Goal: Task Accomplishment & Management: Use online tool/utility

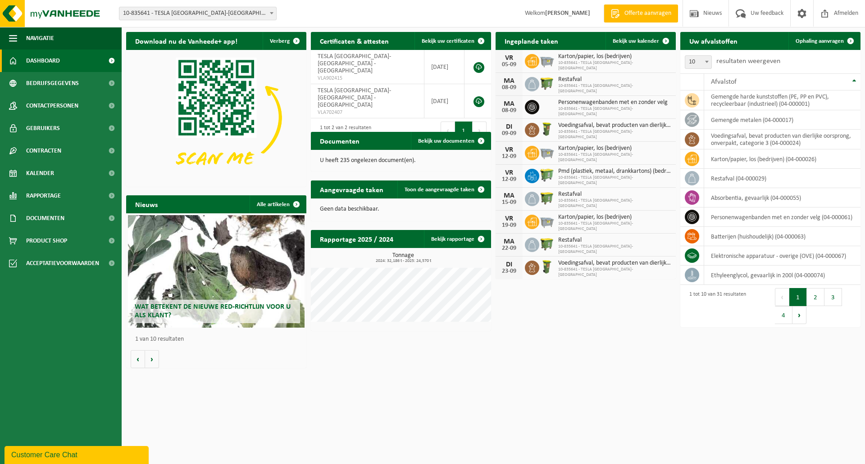
drag, startPoint x: 813, startPoint y: 38, endPoint x: 828, endPoint y: 30, distance: 17.3
click at [814, 38] on span "Ophaling aanvragen" at bounding box center [820, 41] width 48 height 6
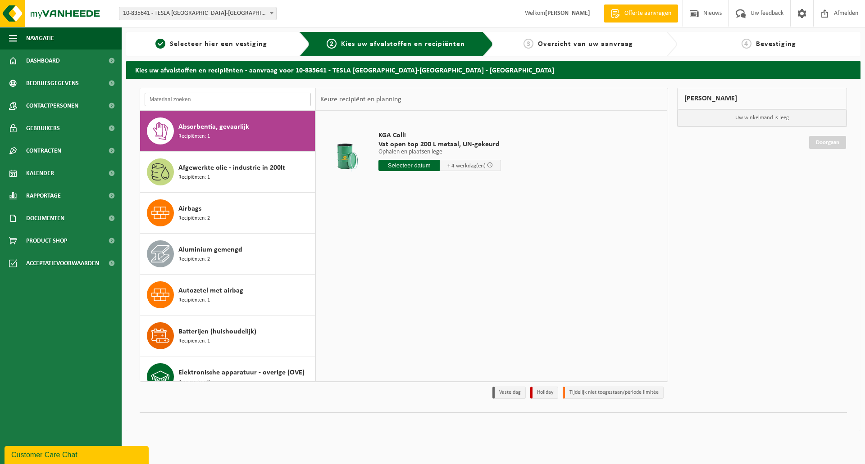
click at [220, 101] on input "text" at bounding box center [228, 100] width 166 height 14
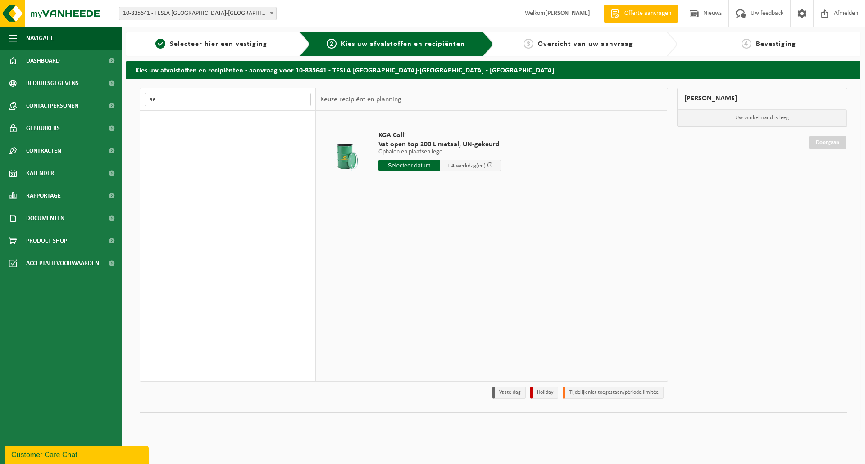
type input "a"
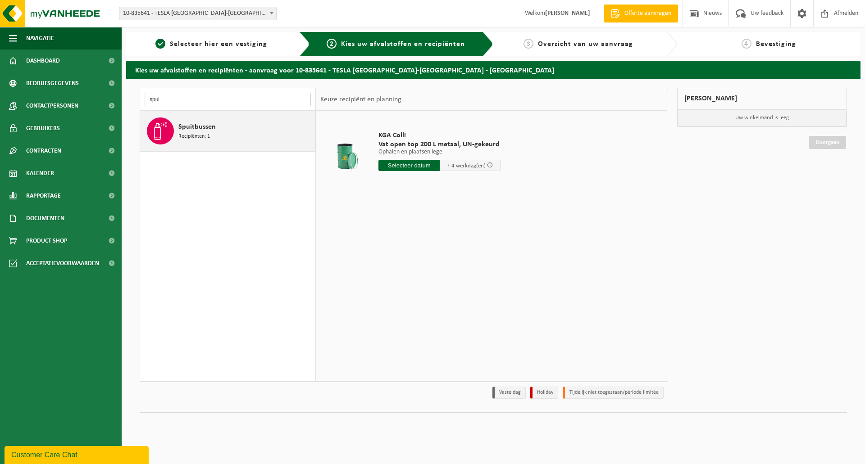
type input "spui"
click at [187, 132] on span "Spuitbussen" at bounding box center [196, 127] width 37 height 11
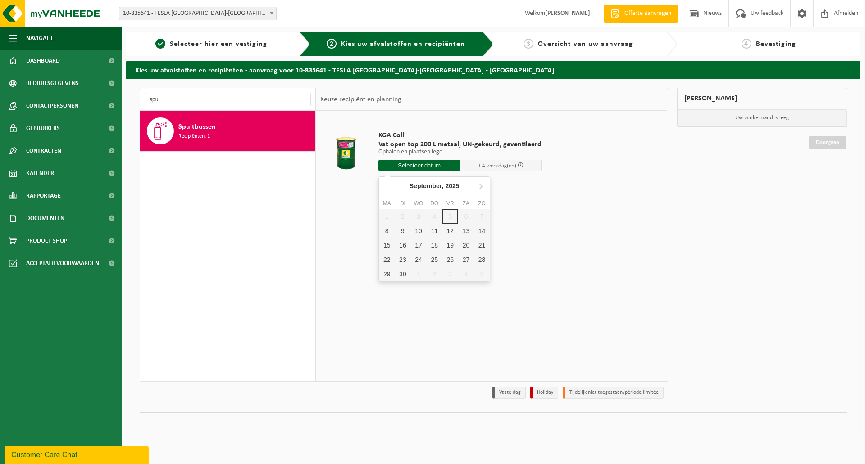
click at [421, 166] on input "text" at bounding box center [419, 165] width 82 height 11
click at [403, 232] on div "9" at bounding box center [403, 231] width 16 height 14
type input "Van [DATE]"
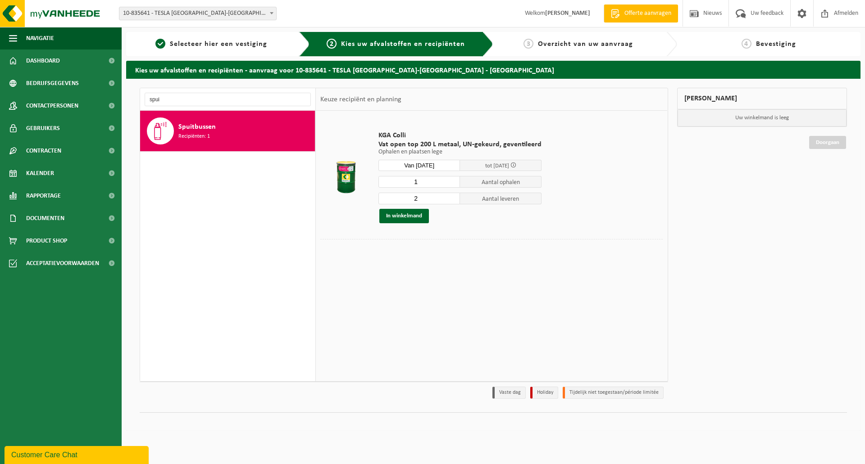
type input "1"
click at [451, 185] on input "1" at bounding box center [419, 182] width 82 height 12
click at [451, 200] on input "1" at bounding box center [419, 199] width 82 height 12
type input "0"
click at [451, 200] on input "0" at bounding box center [419, 199] width 82 height 12
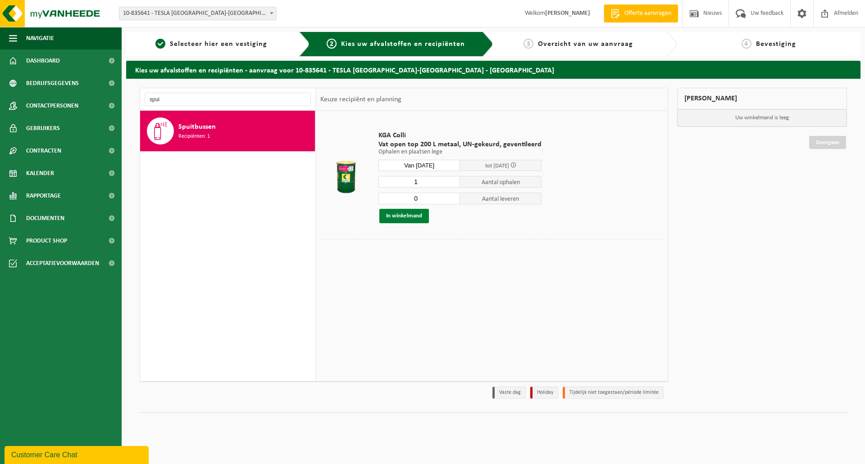
click at [425, 215] on button "In winkelmand" at bounding box center [404, 216] width 50 height 14
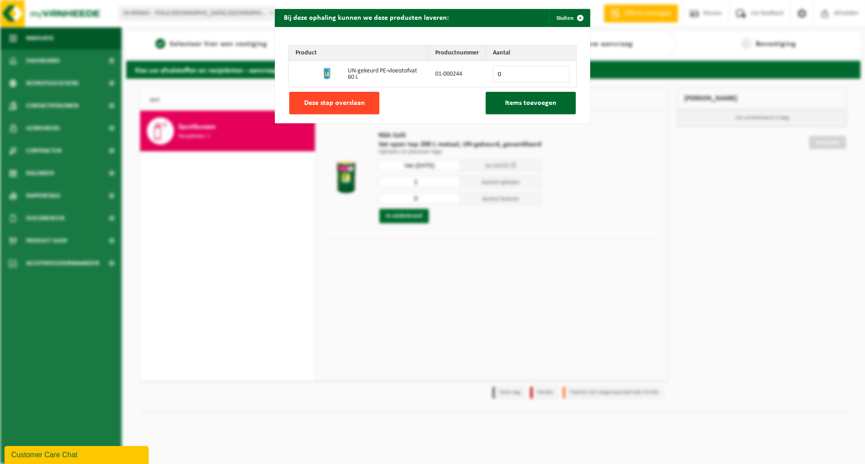
click at [364, 109] on button "Deze stap overslaan" at bounding box center [334, 103] width 90 height 23
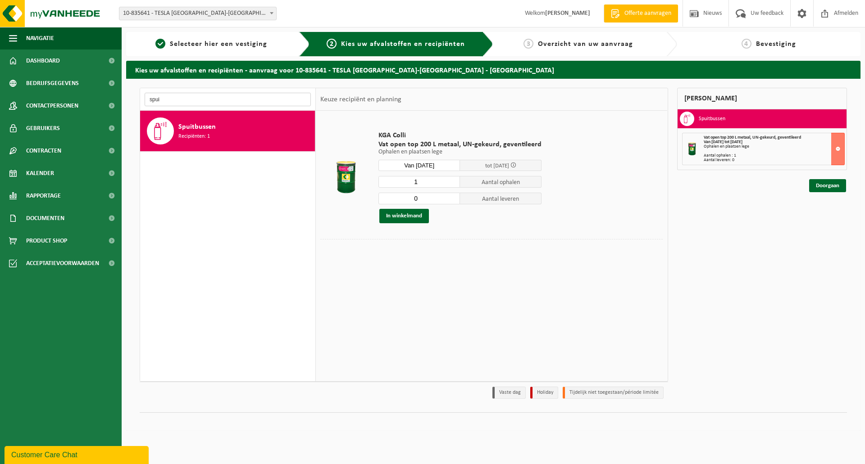
click at [212, 95] on input "spui" at bounding box center [228, 100] width 166 height 14
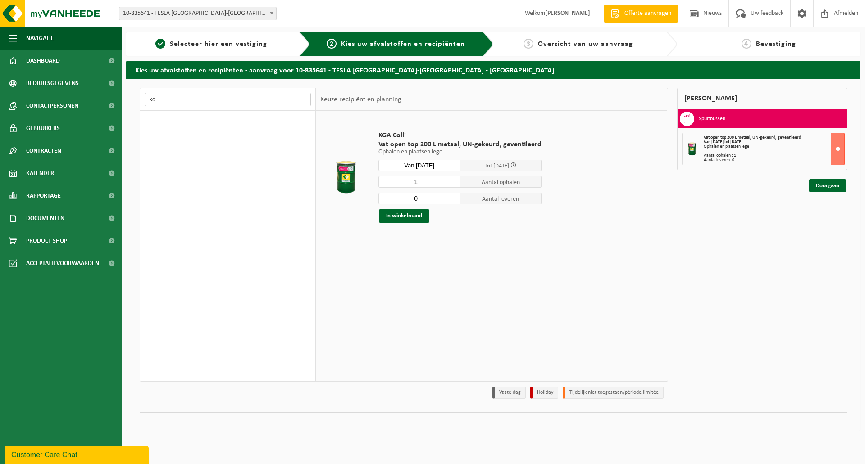
type input "k"
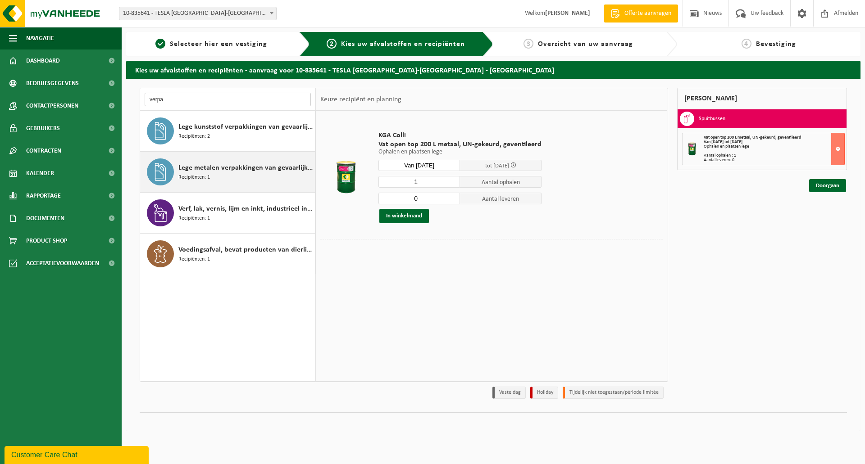
type input "verpa"
click at [233, 171] on span "Lege metalen verpakkingen van gevaarlijke stoffen" at bounding box center [245, 168] width 134 height 11
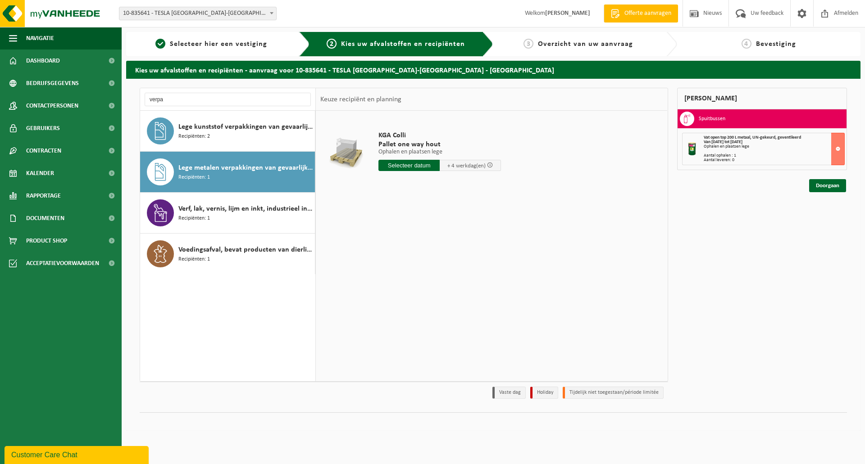
click at [405, 165] on input "text" at bounding box center [408, 165] width 61 height 11
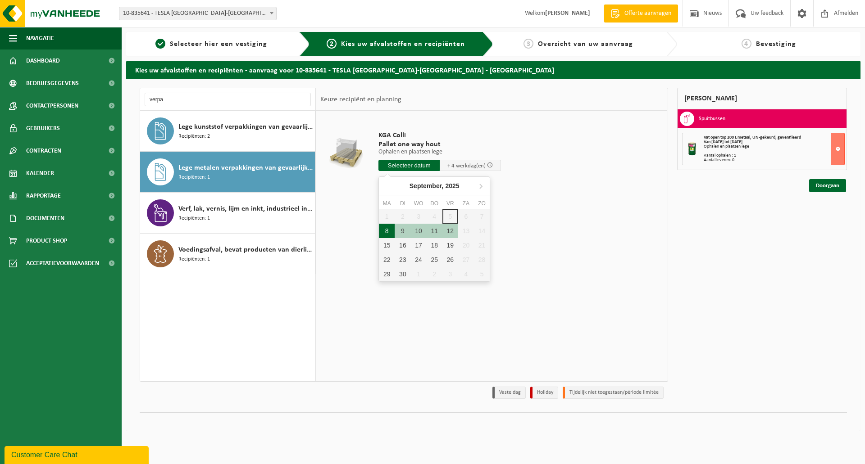
click at [387, 233] on div "8" at bounding box center [387, 231] width 16 height 14
type input "Van [DATE]"
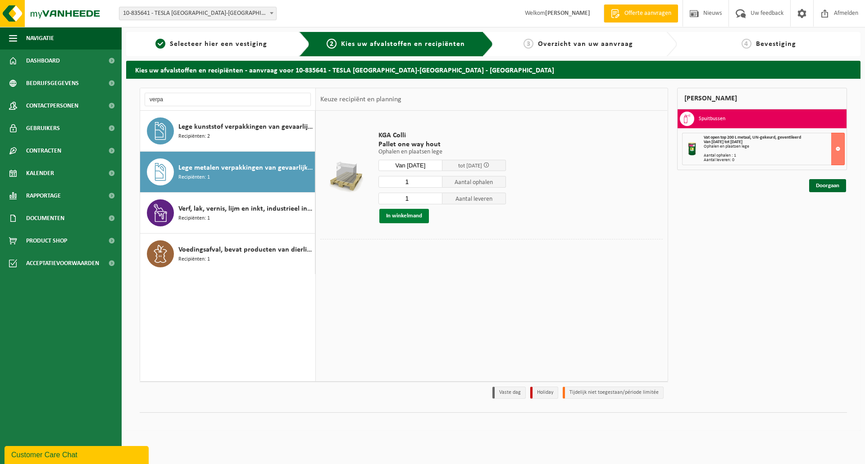
click at [416, 214] on button "In winkelmand" at bounding box center [404, 216] width 50 height 14
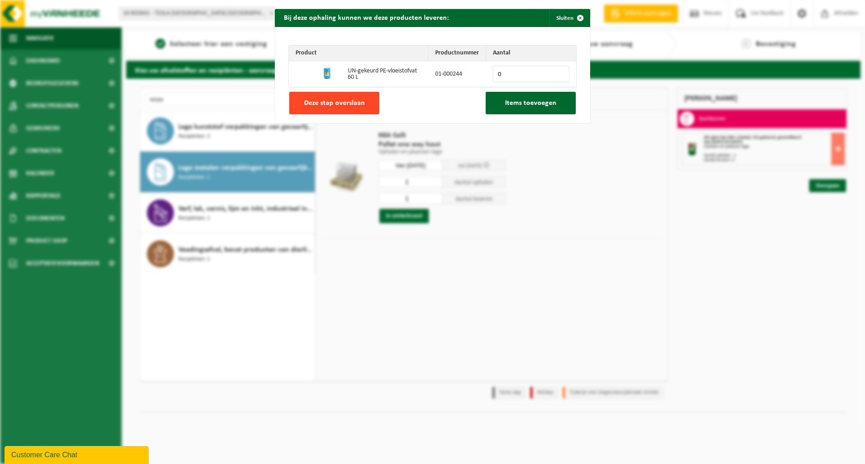
click at [356, 107] on span "Deze stap overslaan" at bounding box center [334, 103] width 61 height 7
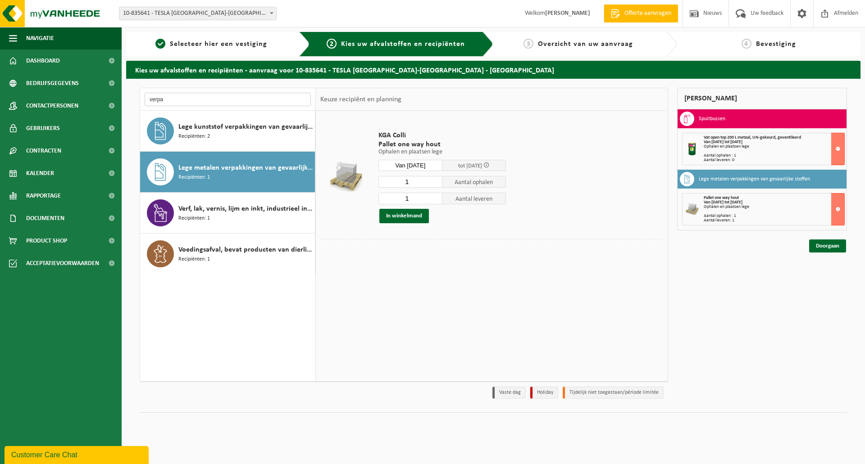
click at [251, 100] on input "verpa" at bounding box center [228, 100] width 166 height 14
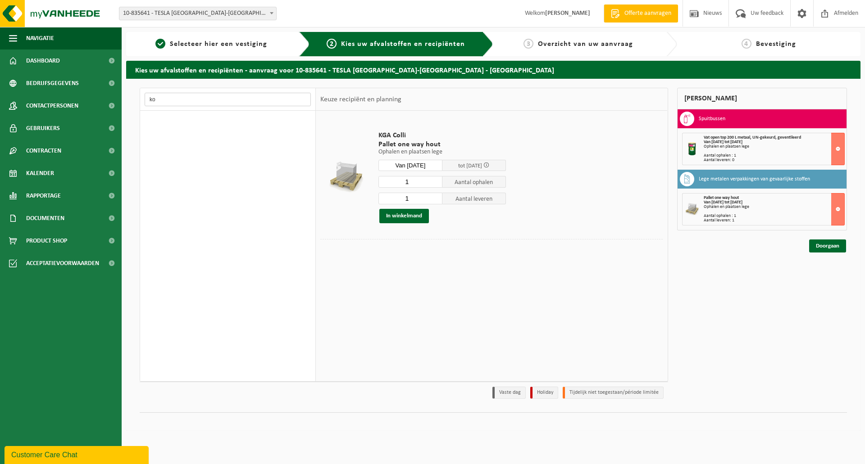
type input "k"
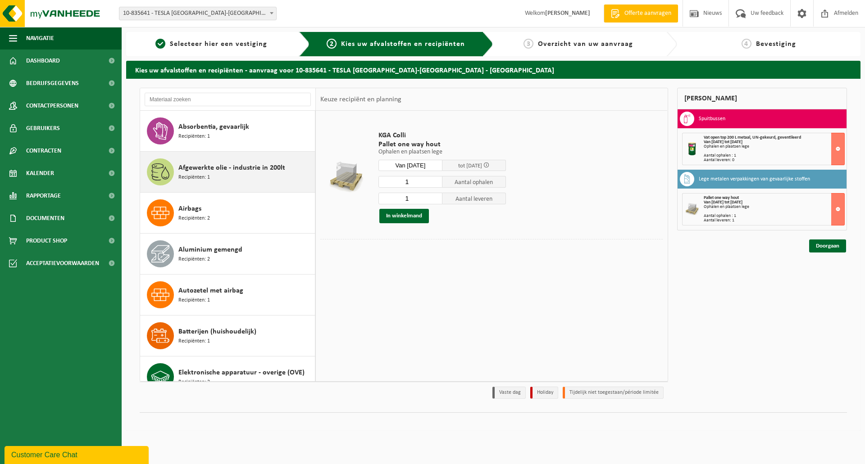
click at [269, 180] on div "Afgewerkte olie - industrie in 200lt Recipiënten: 1" at bounding box center [245, 172] width 134 height 27
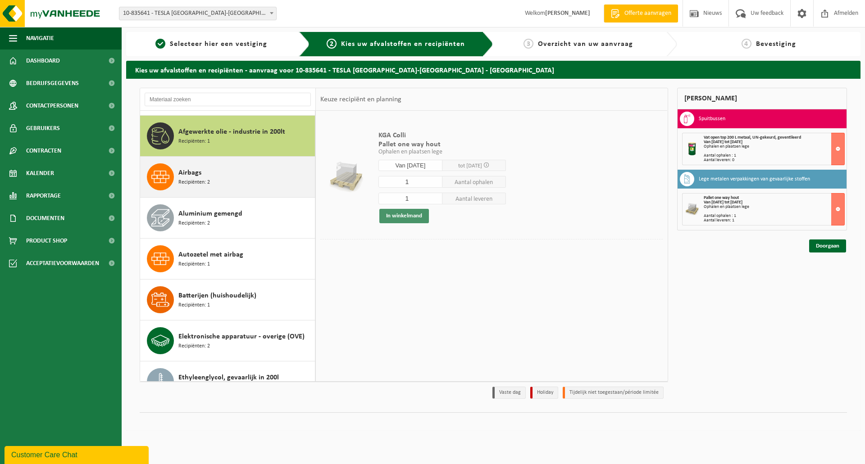
scroll to position [41, 0]
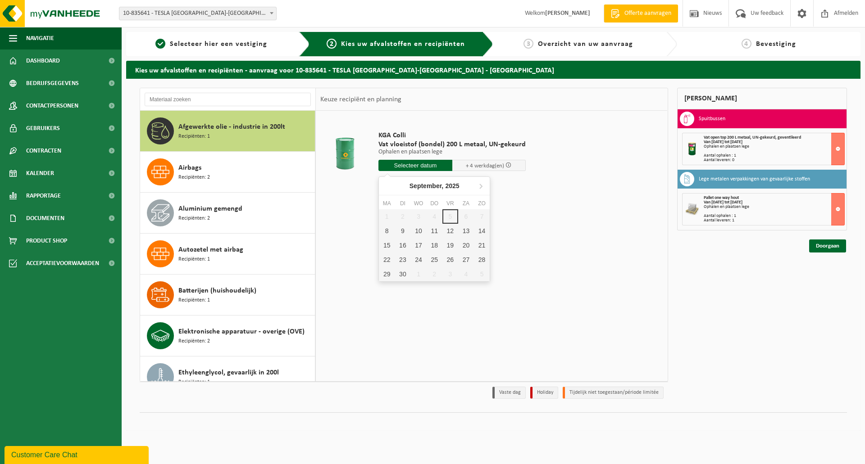
click at [425, 168] on input "text" at bounding box center [415, 165] width 74 height 11
click at [405, 233] on div "9" at bounding box center [403, 231] width 16 height 14
type input "Van [DATE]"
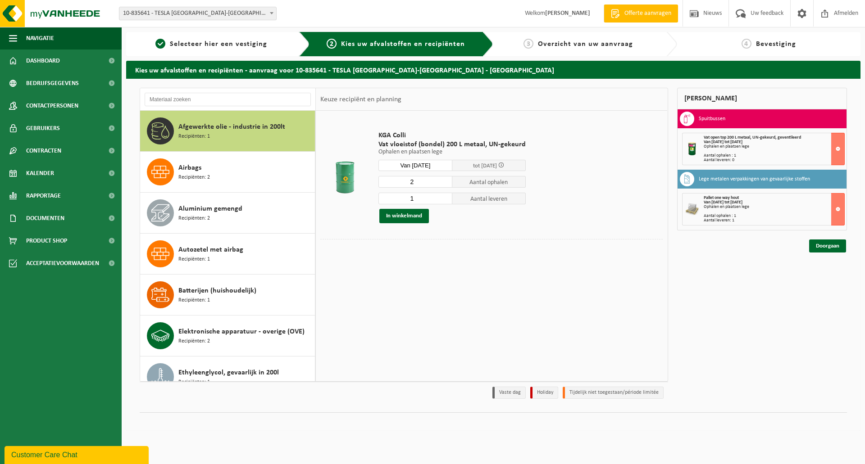
type input "2"
click at [443, 179] on input "2" at bounding box center [415, 182] width 74 height 12
click at [445, 199] on input "0" at bounding box center [415, 199] width 74 height 12
click at [445, 197] on input "1" at bounding box center [415, 199] width 74 height 12
type input "2"
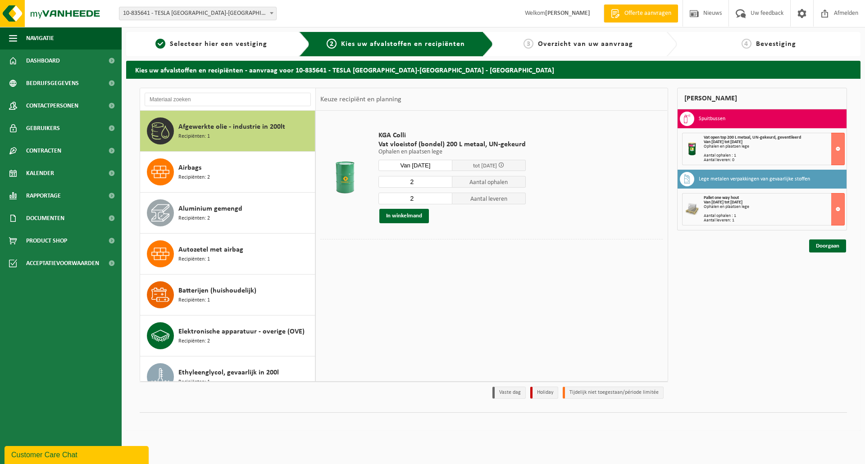
click at [445, 197] on input "2" at bounding box center [415, 199] width 74 height 12
click at [411, 213] on button "In winkelmand" at bounding box center [404, 216] width 50 height 14
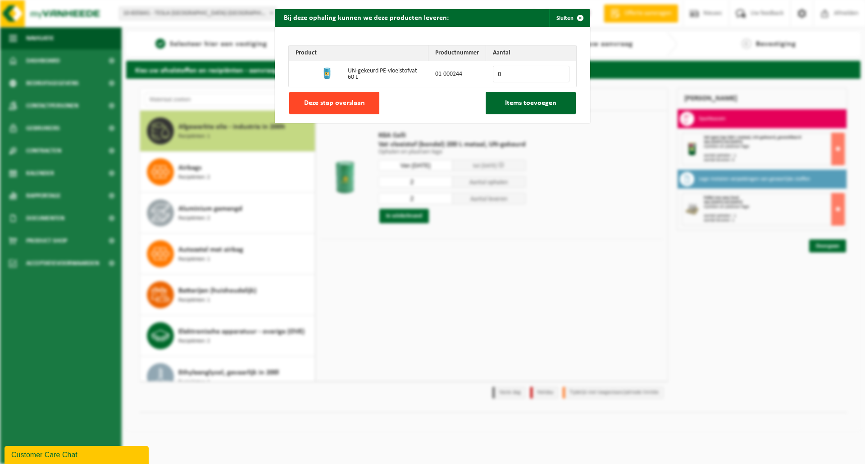
click at [359, 106] on span "Deze stap overslaan" at bounding box center [334, 103] width 61 height 7
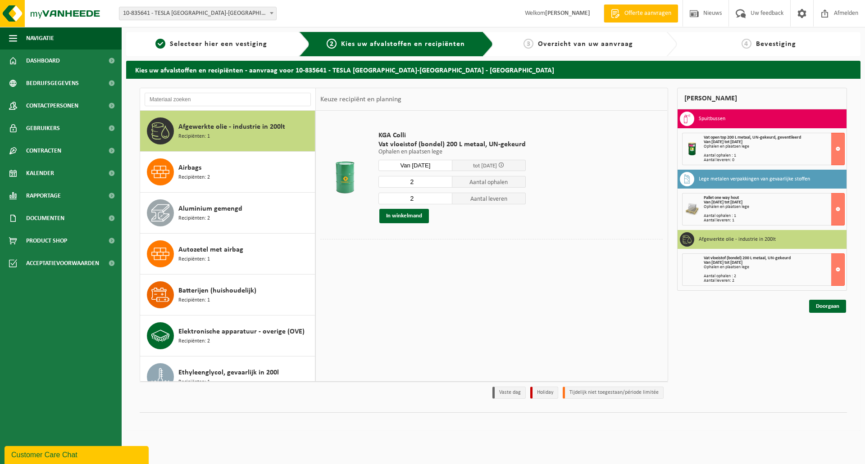
scroll to position [176, 0]
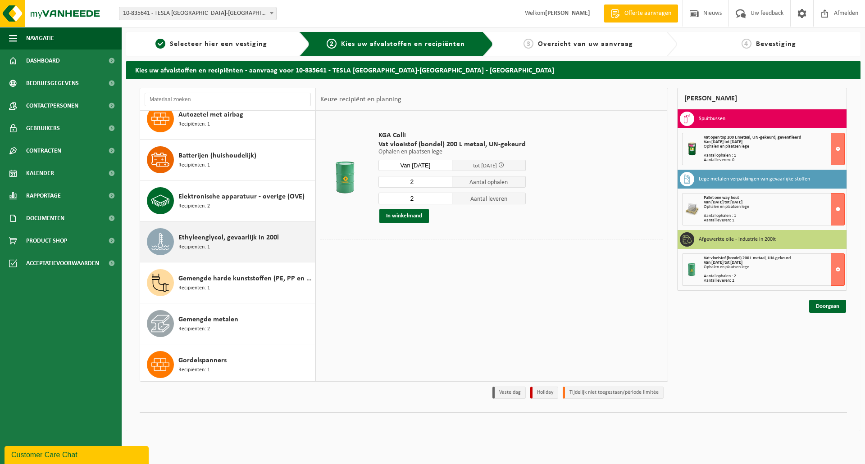
click at [255, 243] on div "Ethyleenglycol, gevaarlijk in 200l Recipiënten: 1" at bounding box center [245, 241] width 134 height 27
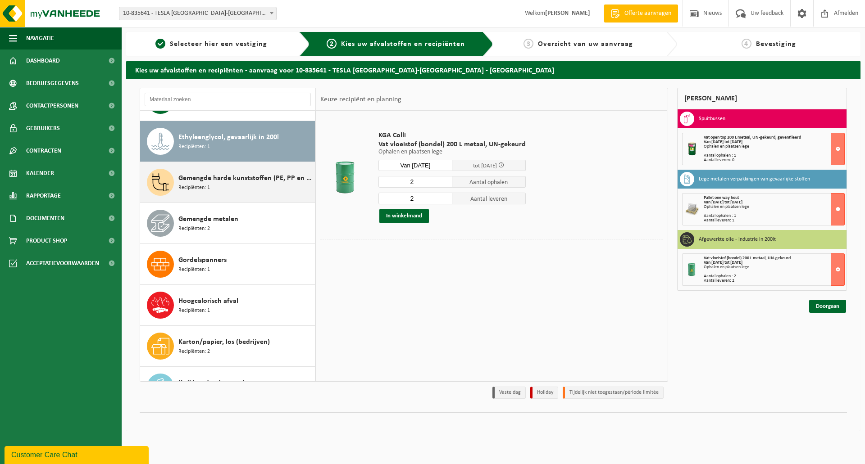
scroll to position [287, 0]
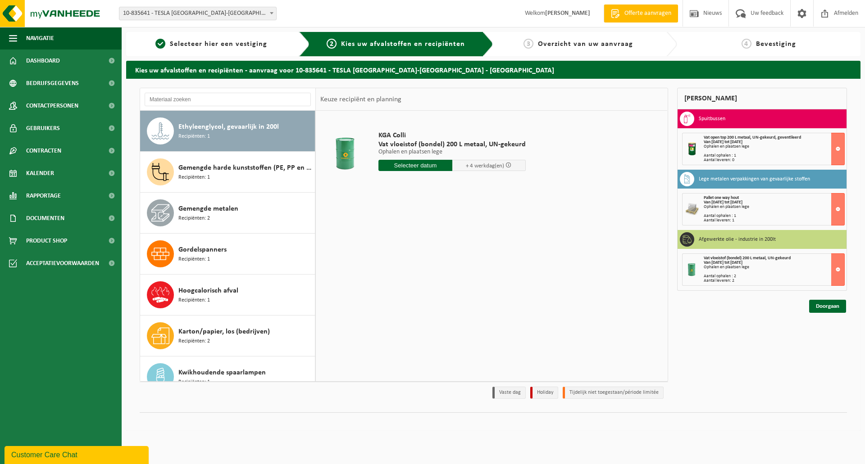
click at [424, 165] on input "text" at bounding box center [415, 165] width 74 height 11
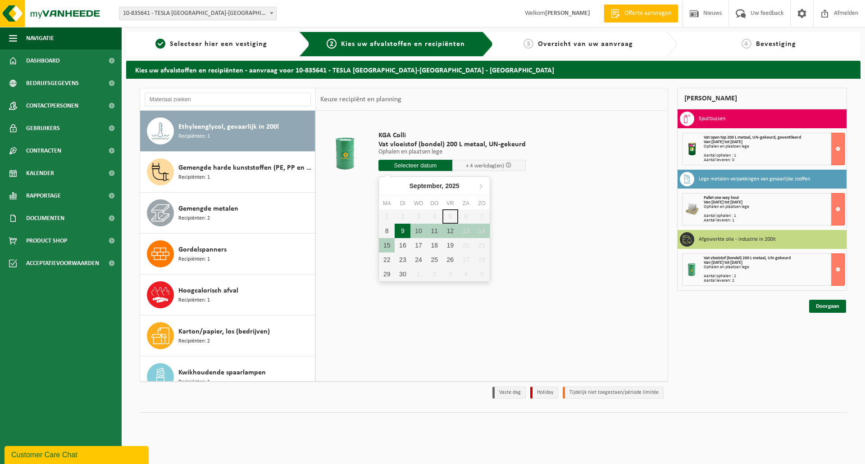
click at [405, 234] on div "9" at bounding box center [403, 231] width 16 height 14
type input "Van [DATE]"
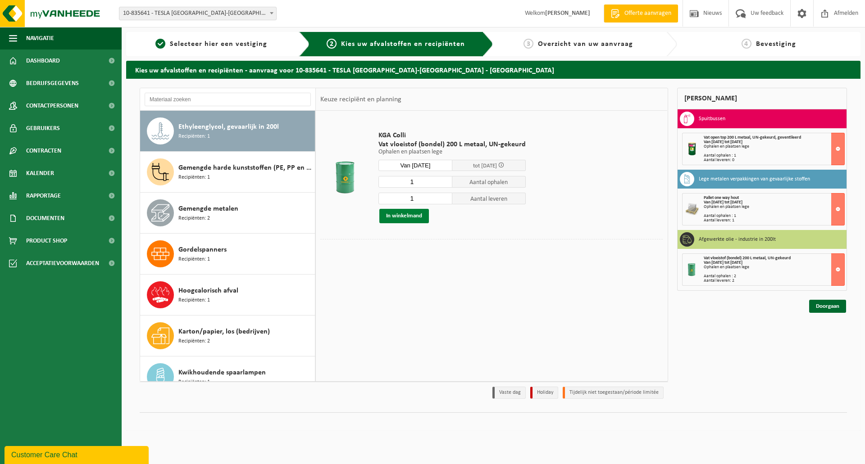
click at [413, 216] on button "In winkelmand" at bounding box center [404, 216] width 50 height 14
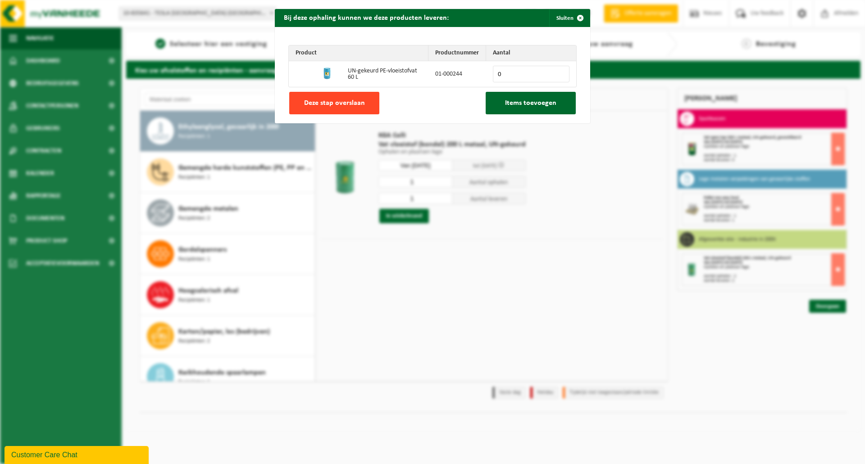
click at [351, 106] on span "Deze stap overslaan" at bounding box center [334, 103] width 61 height 7
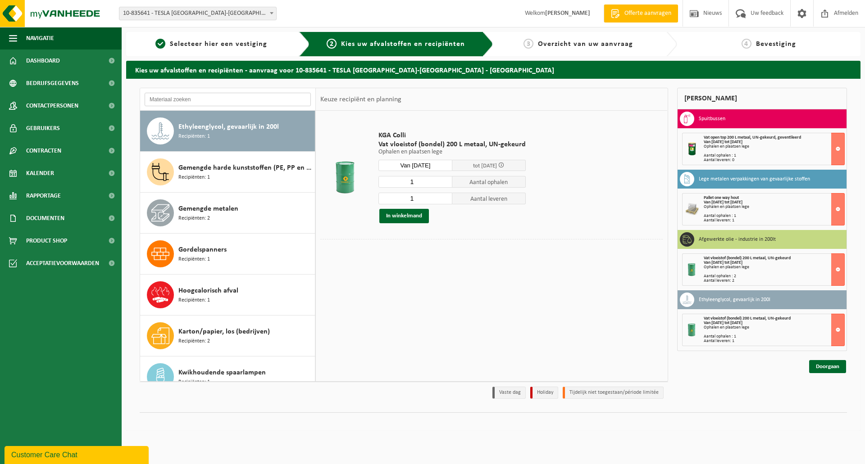
click at [207, 97] on input "text" at bounding box center [228, 100] width 166 height 14
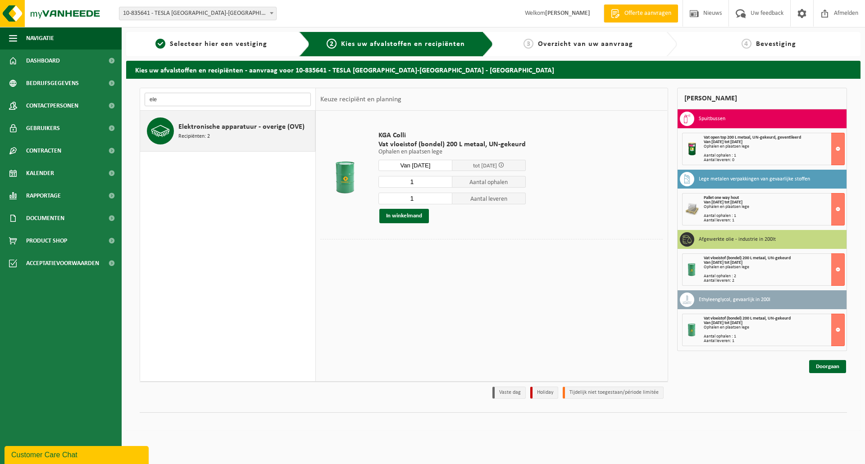
type input "ele"
click at [187, 129] on span "Elektronische apparatuur - overige (OVE)" at bounding box center [241, 127] width 126 height 11
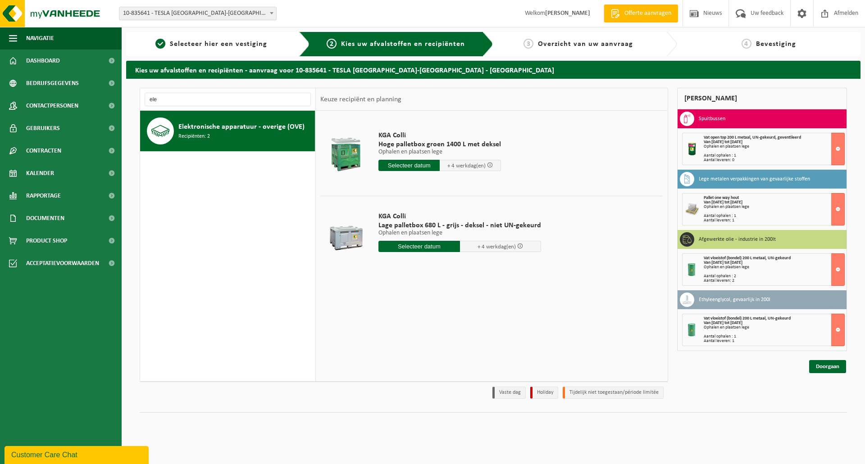
click at [410, 164] on input "text" at bounding box center [408, 165] width 61 height 11
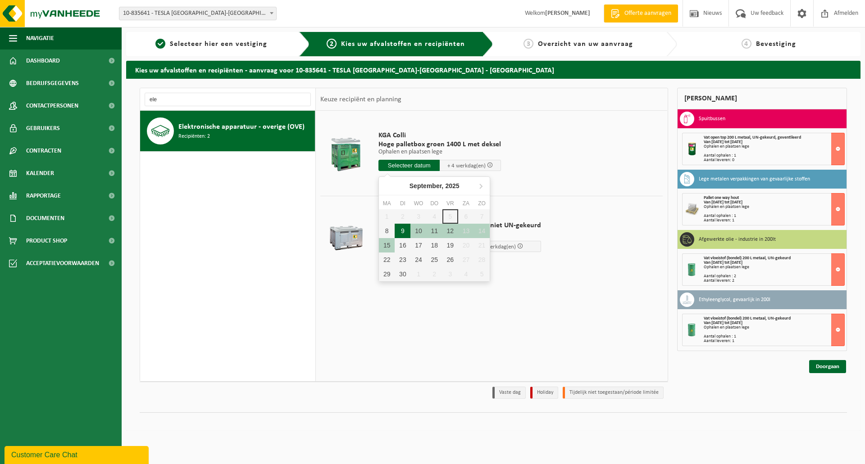
click at [401, 229] on div "9" at bounding box center [403, 231] width 16 height 14
type input "Van [DATE]"
type input "[DATE]"
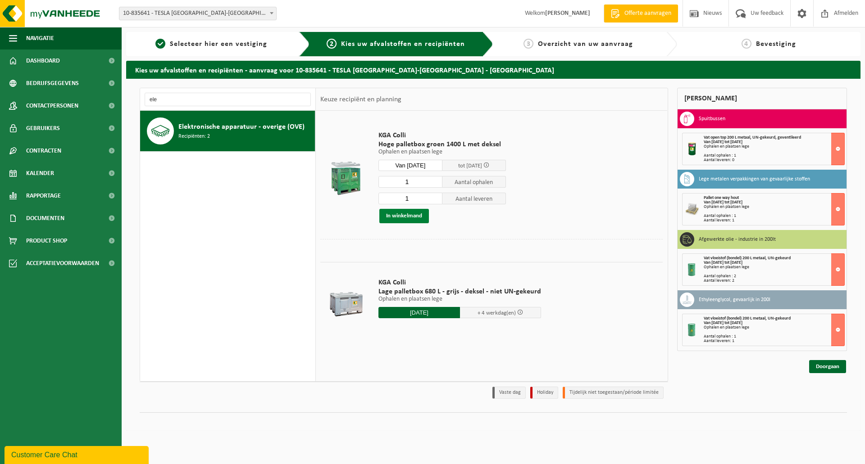
click at [408, 217] on button "In winkelmand" at bounding box center [404, 216] width 50 height 14
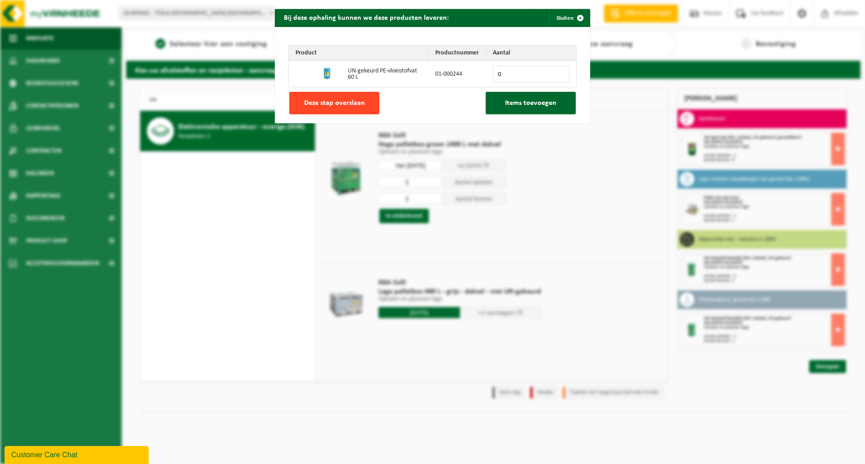
click at [366, 104] on button "Deze stap overslaan" at bounding box center [334, 103] width 90 height 23
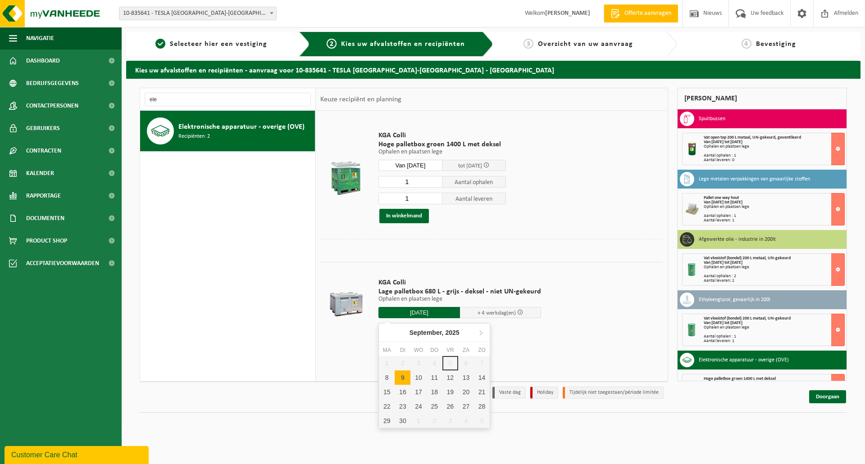
click at [407, 311] on input "[DATE]" at bounding box center [419, 312] width 82 height 11
drag, startPoint x: 407, startPoint y: 376, endPoint x: 405, endPoint y: 370, distance: 6.5
click at [406, 376] on div "9" at bounding box center [403, 378] width 16 height 14
click at [524, 343] on table "KGA Colli Hoge palletbox groen 1400 L met deksel Ophalen en plaatsen lege Ophal…" at bounding box center [491, 229] width 351 height 237
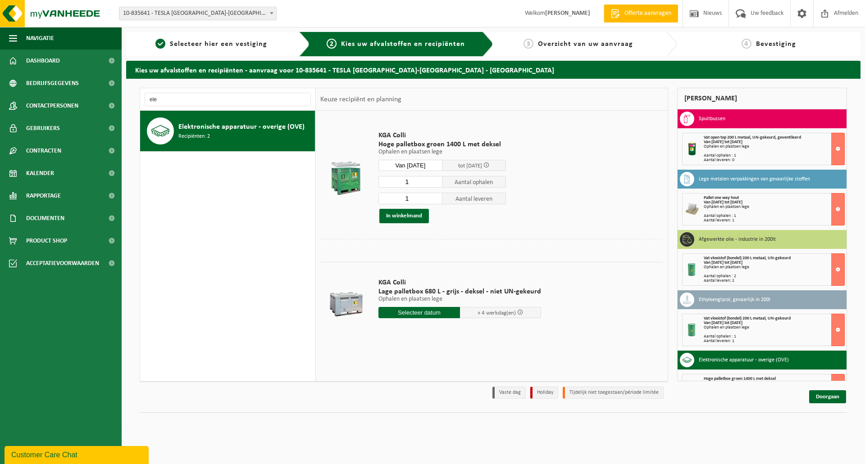
click at [422, 315] on input "text" at bounding box center [419, 312] width 82 height 11
click at [432, 246] on div at bounding box center [491, 246] width 342 height 14
click at [423, 312] on input "text" at bounding box center [419, 312] width 82 height 11
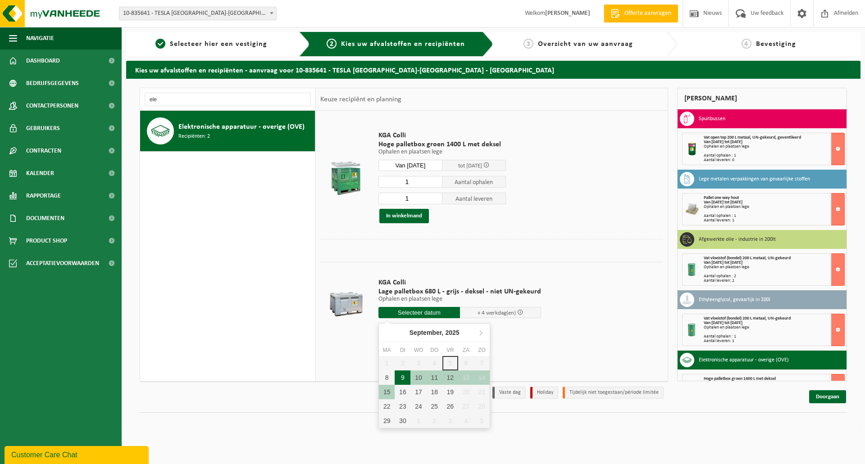
click at [398, 378] on div "9" at bounding box center [403, 378] width 16 height 14
type input "Van [DATE]"
type input "[DATE]"
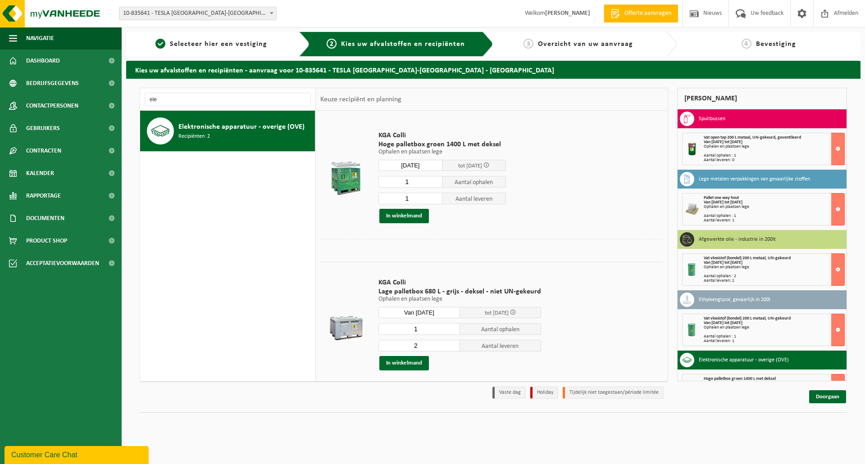
type input "1"
click at [450, 330] on input "1" at bounding box center [419, 329] width 82 height 12
click at [450, 344] on input "3" at bounding box center [419, 346] width 82 height 12
click at [450, 348] on input "2" at bounding box center [419, 346] width 82 height 12
type input "1"
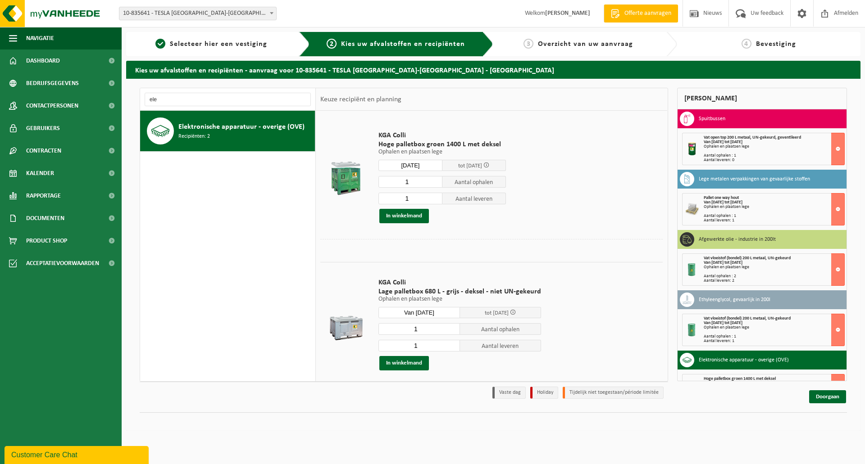
click at [450, 348] on input "1" at bounding box center [419, 346] width 82 height 12
click at [420, 361] on button "In winkelmand" at bounding box center [404, 363] width 50 height 14
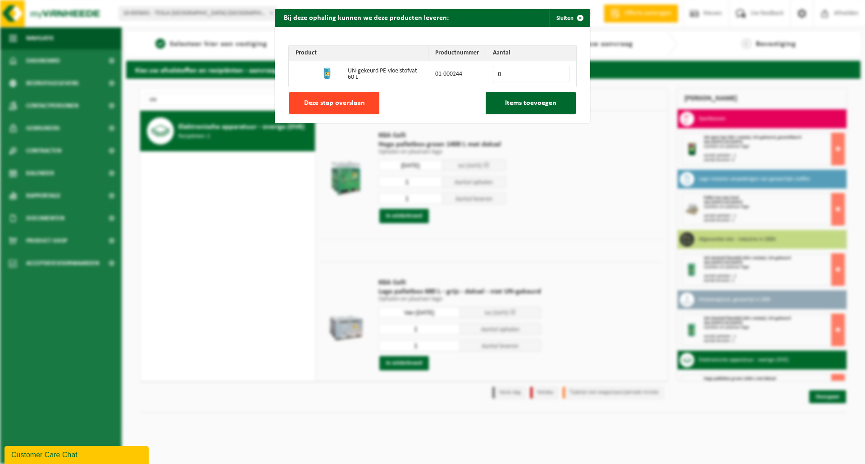
click at [359, 103] on span "Deze stap overslaan" at bounding box center [334, 103] width 61 height 7
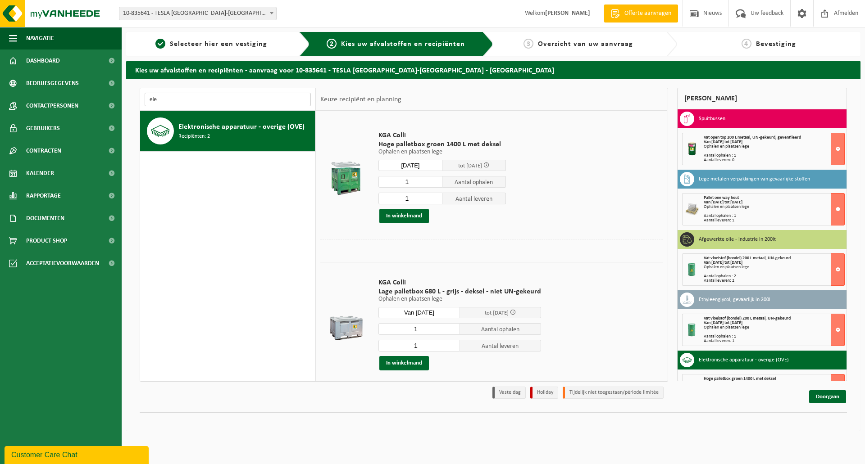
click at [250, 103] on input "ele" at bounding box center [228, 100] width 166 height 14
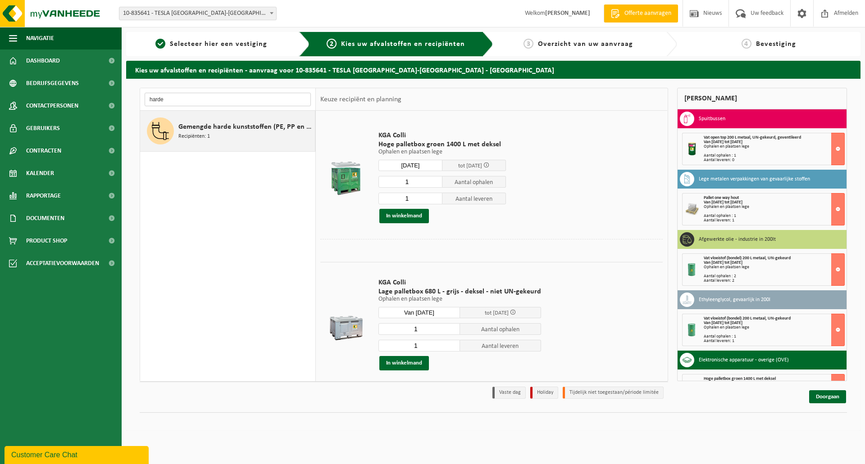
type input "harde"
click at [237, 126] on span "Gemengde harde kunststoffen (PE, PP en PVC), recycleerbaar (industrieel)" at bounding box center [245, 127] width 134 height 11
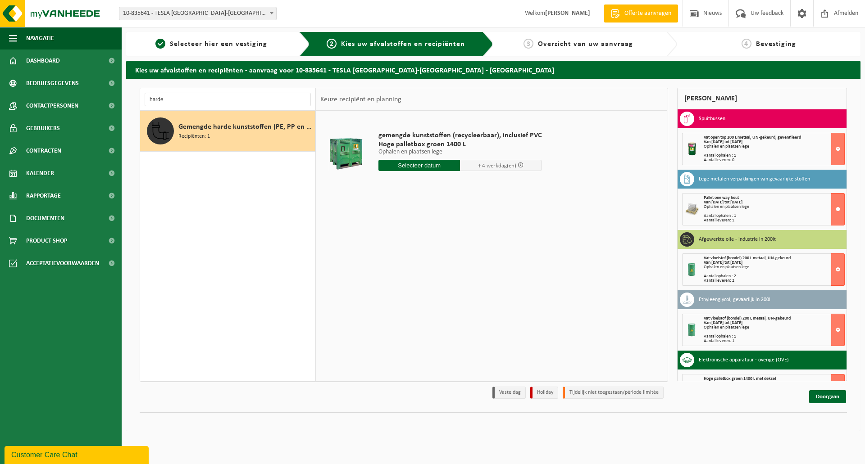
click at [395, 160] on input "text" at bounding box center [419, 165] width 82 height 11
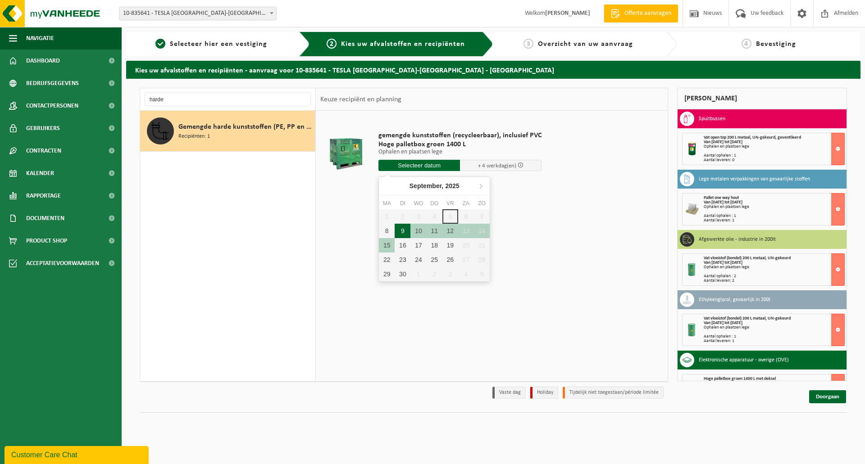
click at [406, 227] on div "9" at bounding box center [403, 231] width 16 height 14
type input "Van [DATE]"
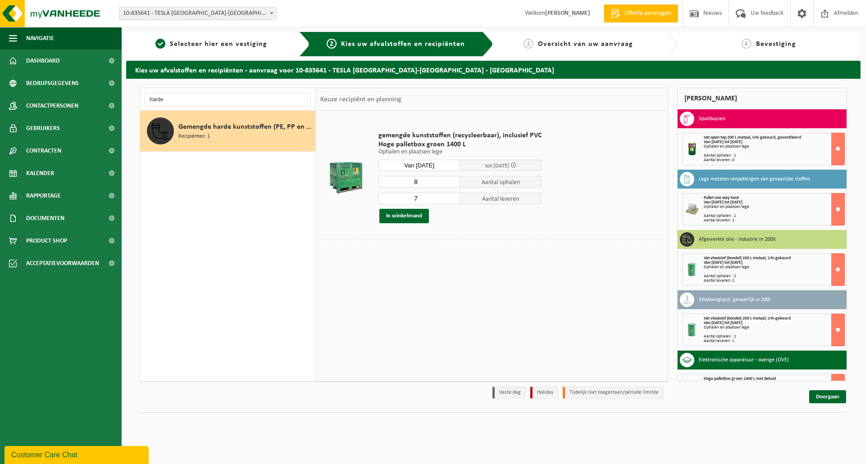
click at [451, 181] on input "8" at bounding box center [419, 182] width 82 height 12
click at [451, 180] on input "9" at bounding box center [419, 182] width 82 height 12
click at [452, 184] on input "8" at bounding box center [419, 182] width 82 height 12
click at [452, 184] on input "7" at bounding box center [419, 182] width 82 height 12
click at [452, 184] on input "6" at bounding box center [419, 182] width 82 height 12
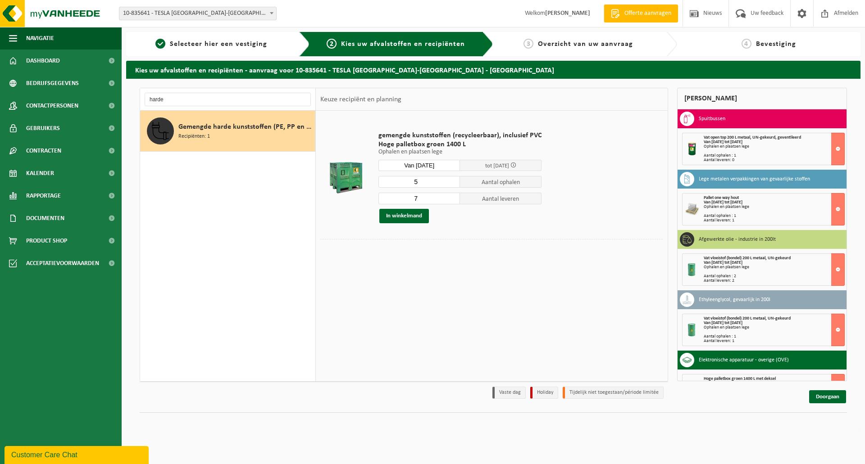
click at [452, 184] on input "5" at bounding box center [419, 182] width 82 height 12
click at [452, 184] on input "4" at bounding box center [419, 182] width 82 height 12
click at [452, 184] on input "3" at bounding box center [419, 182] width 82 height 12
type input "2"
click at [452, 184] on input "2" at bounding box center [419, 182] width 82 height 12
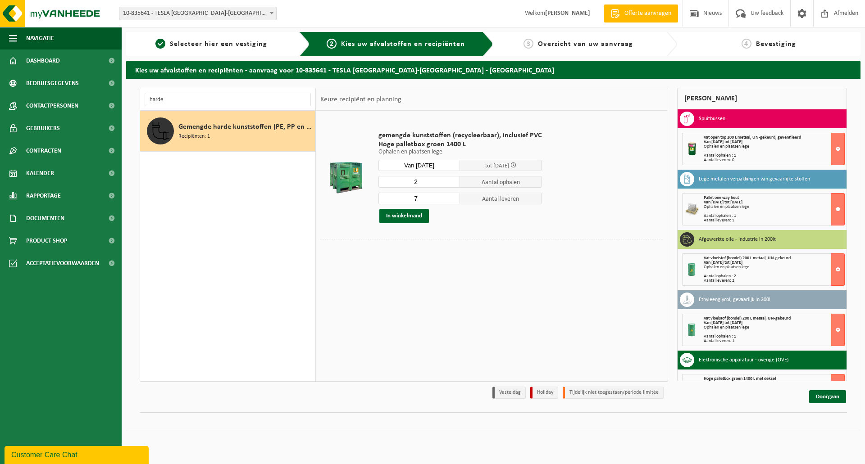
click at [453, 203] on input "7" at bounding box center [419, 199] width 82 height 12
click at [450, 200] on input "6" at bounding box center [419, 199] width 82 height 12
click at [450, 200] on input "5" at bounding box center [419, 199] width 82 height 12
click at [450, 200] on input "4" at bounding box center [419, 199] width 82 height 12
click at [450, 200] on input "3" at bounding box center [419, 199] width 82 height 12
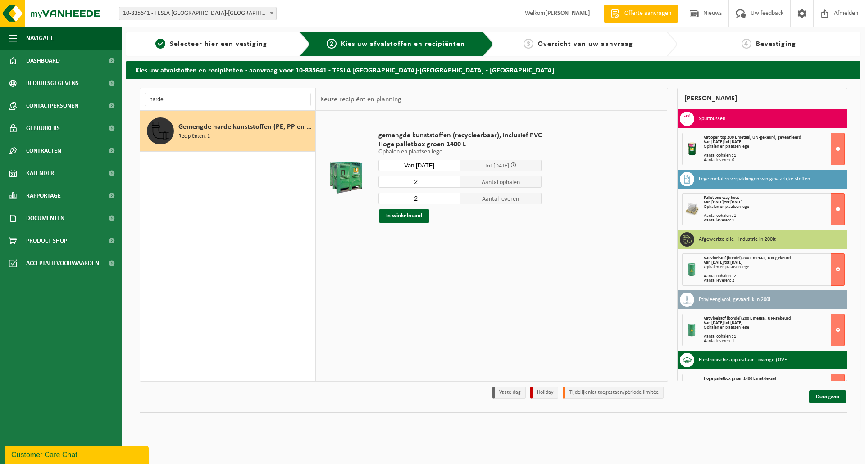
type input "2"
click at [450, 200] on input "2" at bounding box center [419, 199] width 82 height 12
click at [416, 217] on button "In winkelmand" at bounding box center [404, 216] width 50 height 14
click at [178, 99] on input "harde" at bounding box center [228, 100] width 166 height 14
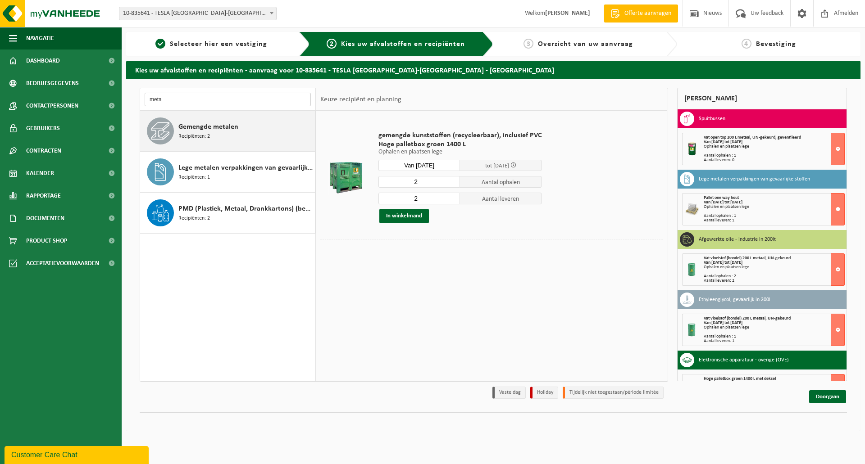
type input "meta"
click at [229, 128] on span "Gemengde metalen" at bounding box center [208, 127] width 60 height 11
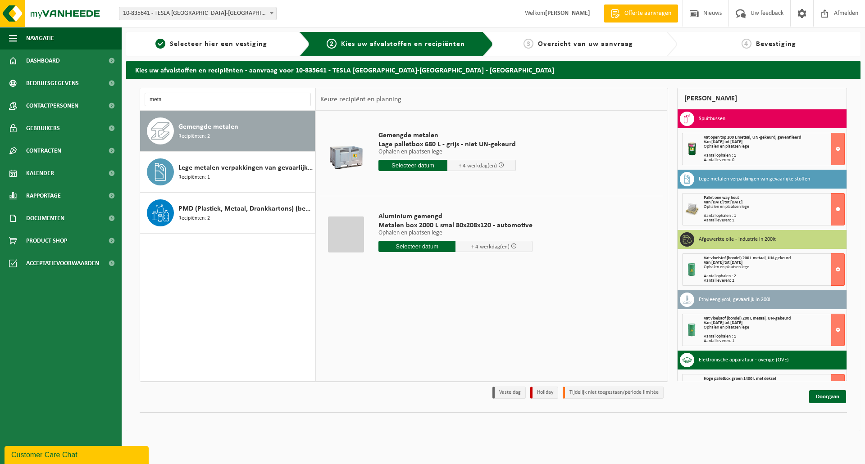
click at [406, 161] on input "text" at bounding box center [412, 165] width 69 height 11
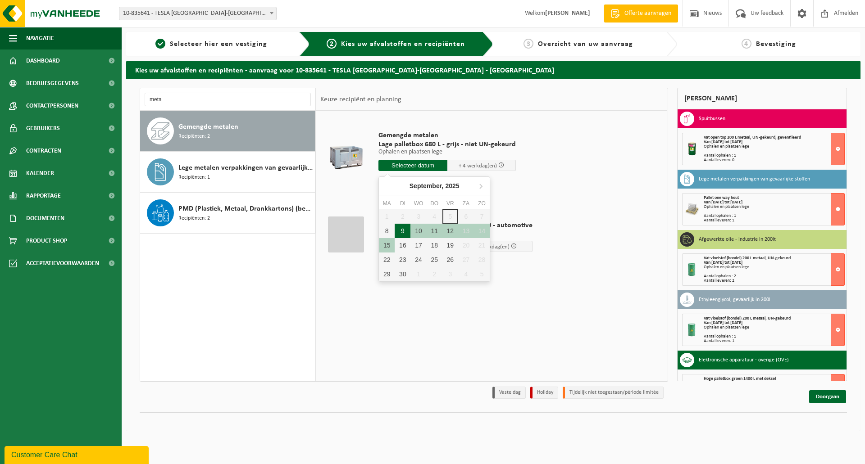
click at [405, 231] on div "9" at bounding box center [403, 231] width 16 height 14
type input "Van [DATE]"
type input "[DATE]"
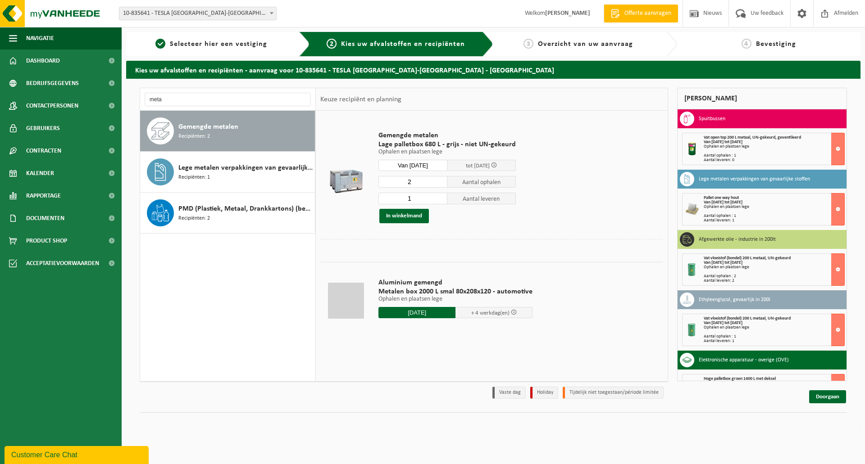
type input "2"
click at [438, 179] on input "2" at bounding box center [412, 182] width 69 height 12
click at [442, 196] on input "1" at bounding box center [412, 199] width 69 height 12
drag, startPoint x: 440, startPoint y: 196, endPoint x: 435, endPoint y: 203, distance: 8.0
type input "2"
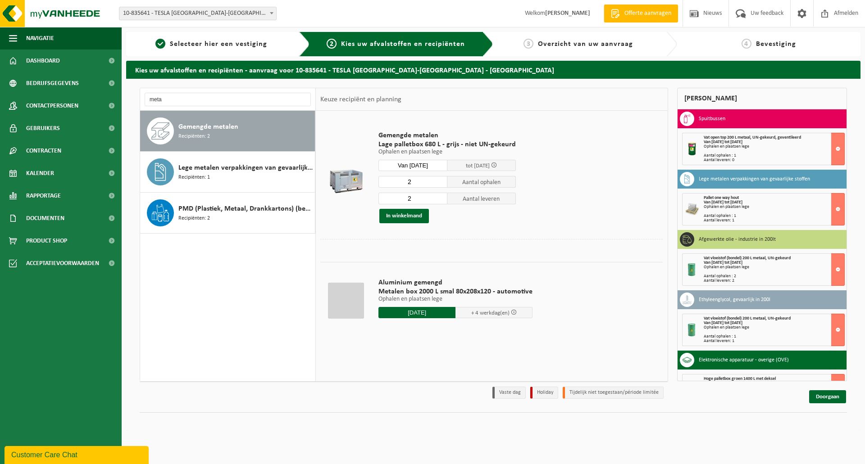
click at [439, 196] on input "2" at bounding box center [412, 199] width 69 height 12
click at [416, 214] on button "In winkelmand" at bounding box center [404, 216] width 50 height 14
click at [239, 100] on input "meta" at bounding box center [228, 100] width 166 height 14
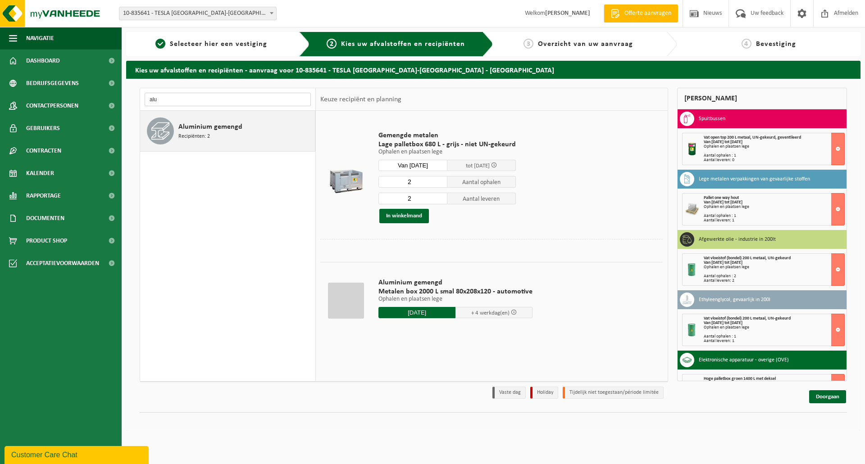
type input "alu"
click at [203, 133] on span "Recipiënten: 2" at bounding box center [194, 136] width 32 height 9
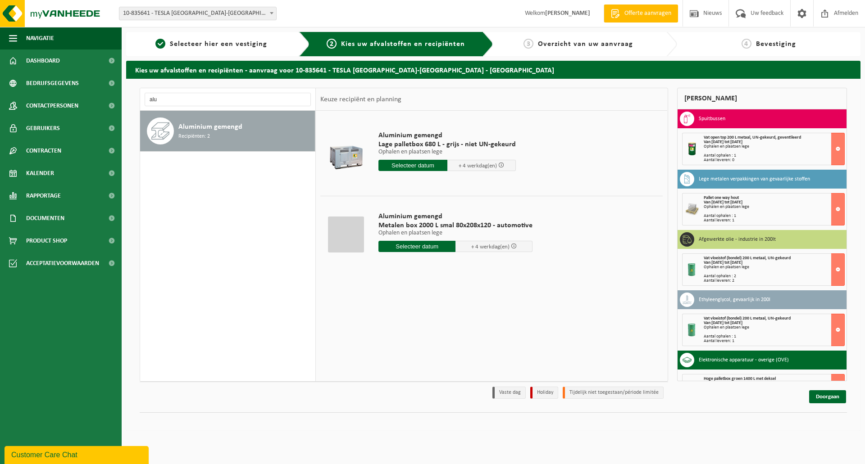
click at [390, 164] on input "text" at bounding box center [412, 165] width 69 height 11
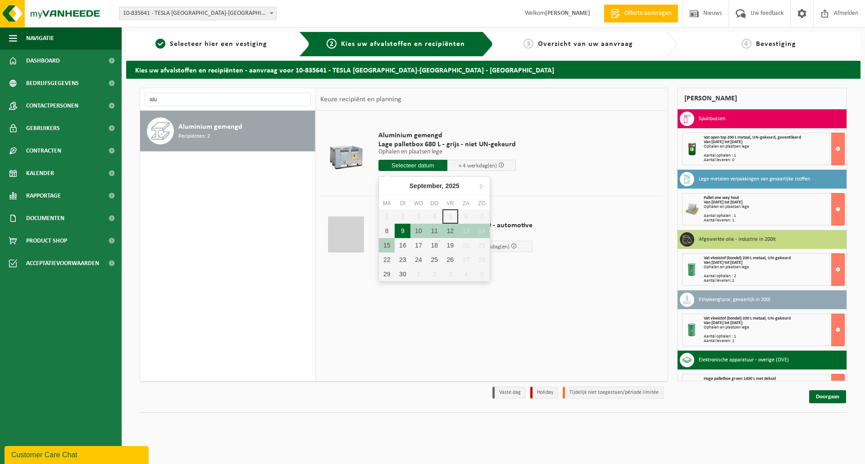
click at [405, 230] on div "9" at bounding box center [403, 231] width 16 height 14
type input "Van [DATE]"
type input "[DATE]"
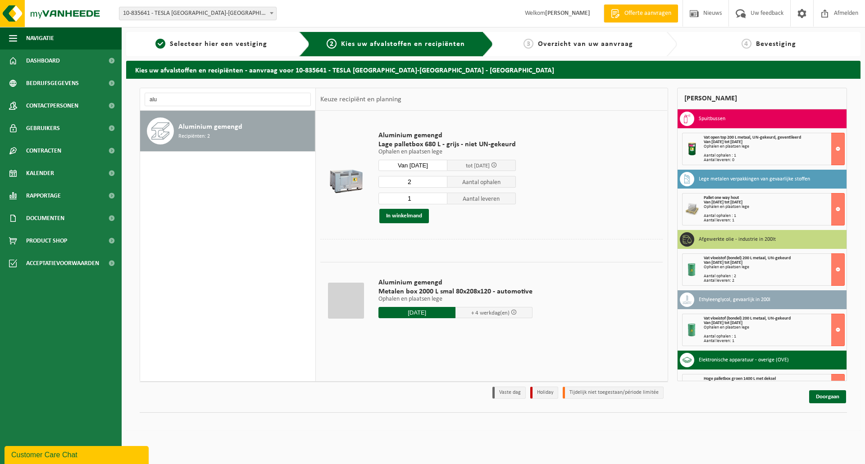
type input "2"
click at [438, 178] on input "2" at bounding box center [412, 182] width 69 height 12
type input "2"
click at [440, 198] on input "2" at bounding box center [412, 199] width 69 height 12
click at [416, 214] on button "In winkelmand" at bounding box center [404, 216] width 50 height 14
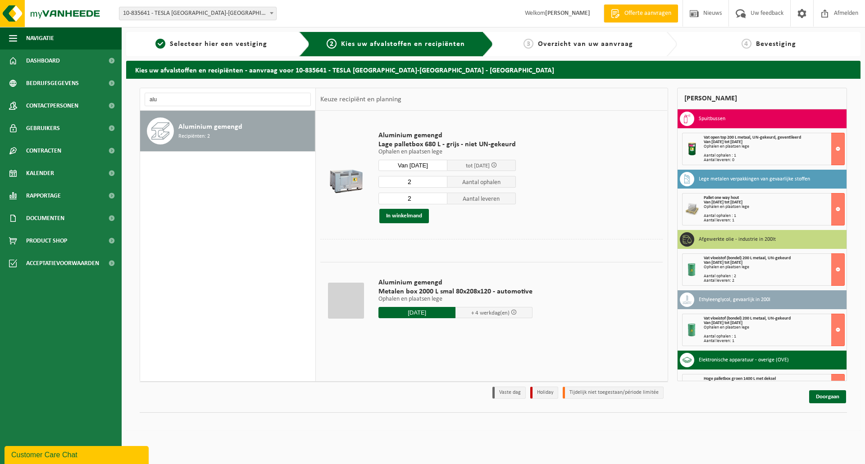
click at [421, 314] on input "[DATE]" at bounding box center [416, 312] width 77 height 11
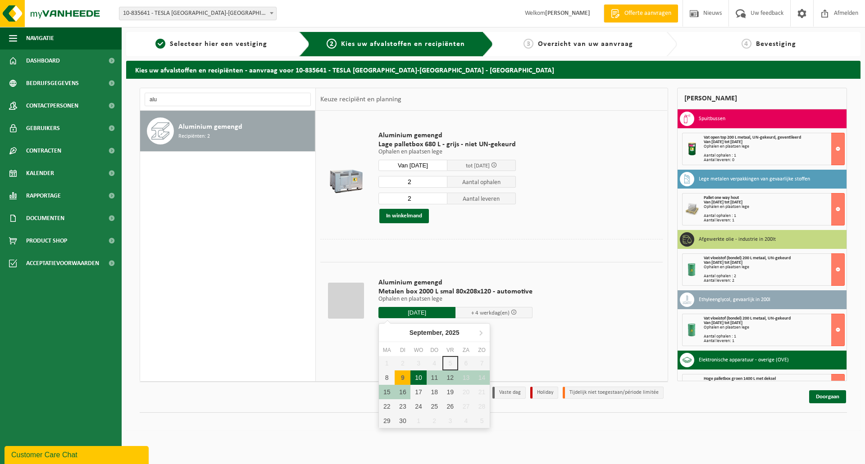
click at [419, 376] on div "10" at bounding box center [418, 378] width 16 height 14
type input "Van [DATE]"
type input "[DATE]"
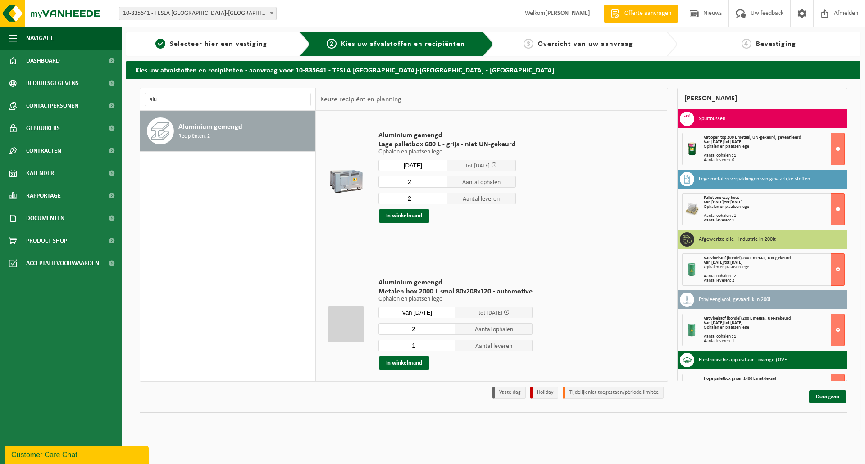
type input "2"
click at [448, 327] on input "2" at bounding box center [416, 329] width 77 height 12
type input "2"
click at [448, 342] on input "2" at bounding box center [416, 346] width 77 height 12
click at [446, 326] on input "3" at bounding box center [416, 329] width 77 height 12
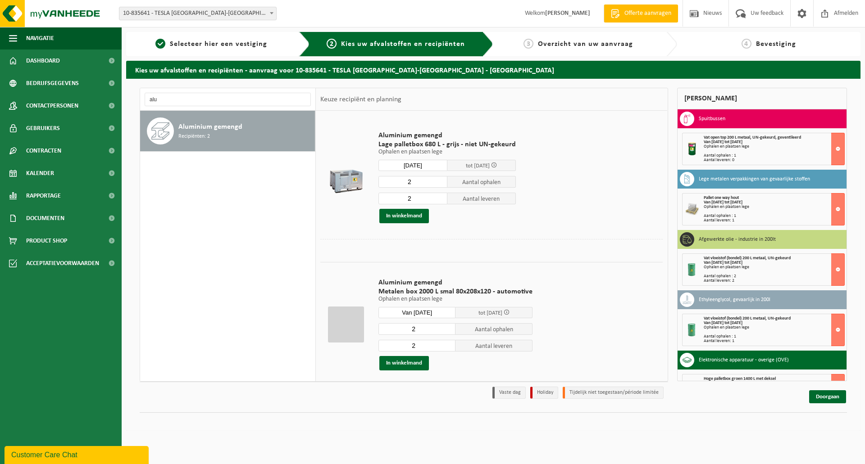
type input "2"
click at [448, 332] on input "2" at bounding box center [416, 329] width 77 height 12
click at [413, 364] on button "In winkelmand" at bounding box center [404, 363] width 50 height 14
click at [244, 100] on input "alu" at bounding box center [228, 100] width 166 height 14
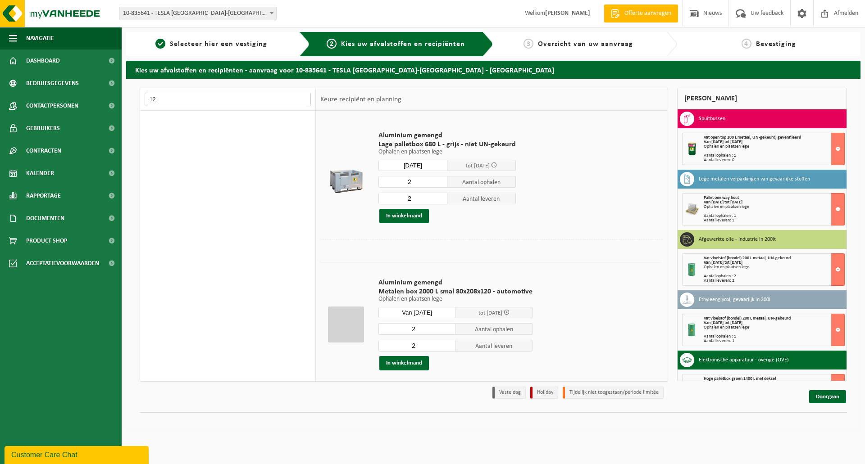
type input "1"
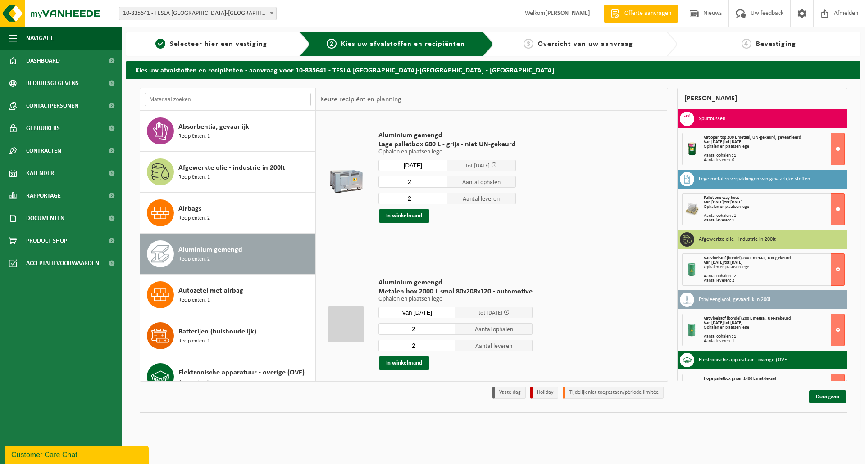
type input "j"
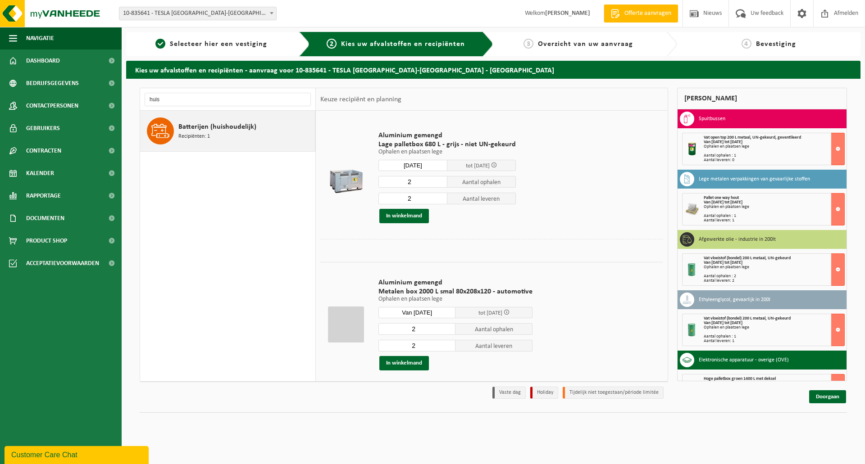
click at [223, 135] on div "Batterijen (huishoudelijk) Recipiënten: 1" at bounding box center [245, 131] width 134 height 27
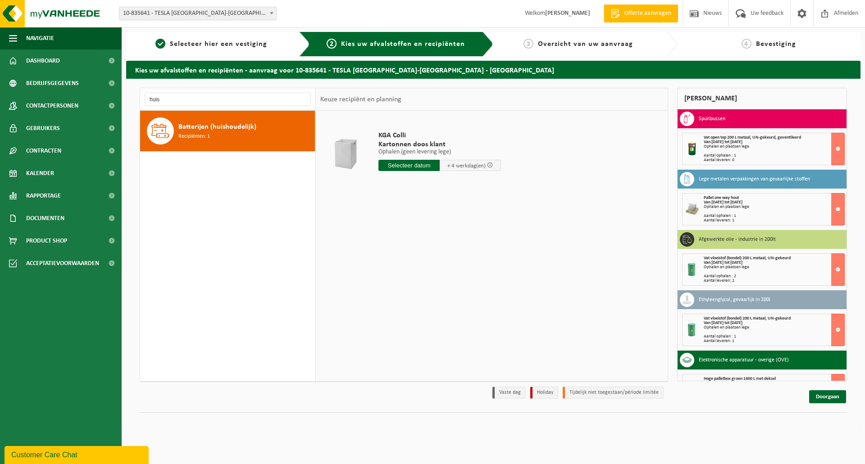
click at [423, 167] on input "text" at bounding box center [408, 165] width 61 height 11
click at [272, 99] on input "huis" at bounding box center [228, 100] width 166 height 14
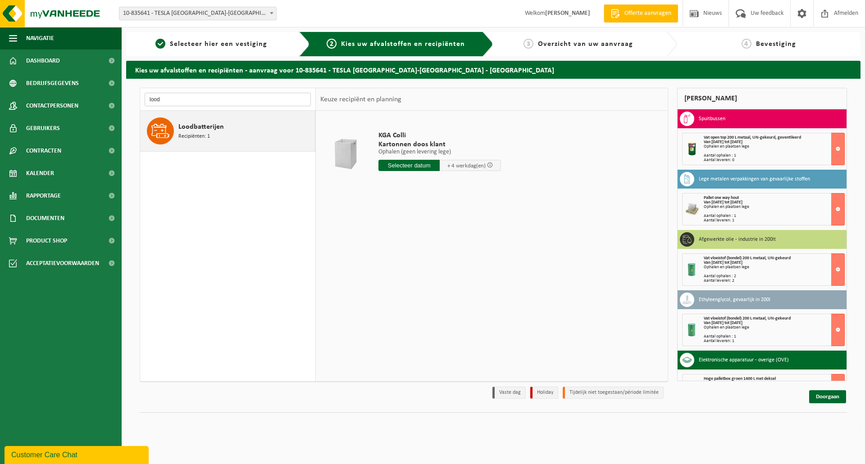
type input "lood"
click at [258, 127] on div "Loodbatterijen Recipiënten: 1" at bounding box center [245, 131] width 134 height 27
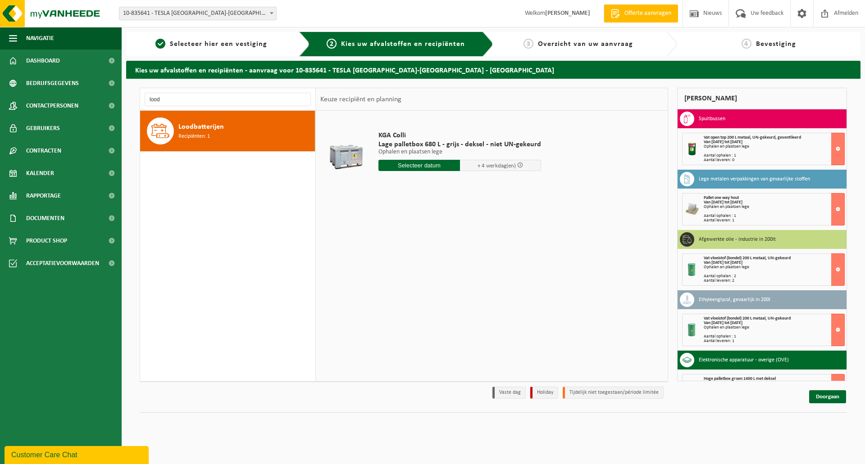
click at [434, 170] on input "text" at bounding box center [419, 165] width 82 height 11
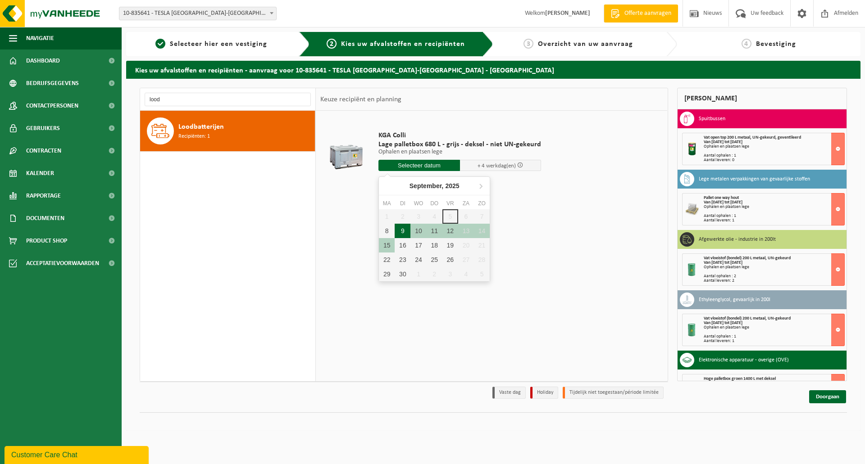
click at [404, 230] on div "9" at bounding box center [403, 231] width 16 height 14
type input "Van [DATE]"
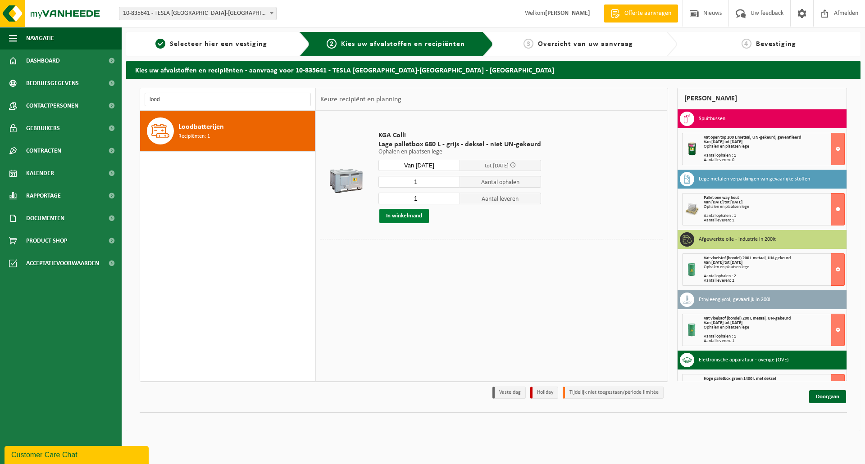
click at [419, 217] on button "In winkelmand" at bounding box center [404, 216] width 50 height 14
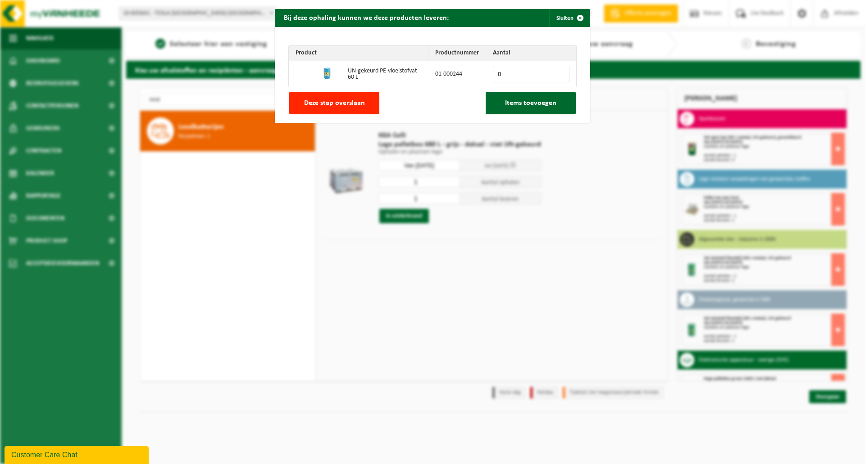
drag, startPoint x: 362, startPoint y: 104, endPoint x: 355, endPoint y: 107, distance: 7.7
click at [362, 104] on button "Deze stap overslaan" at bounding box center [334, 103] width 90 height 23
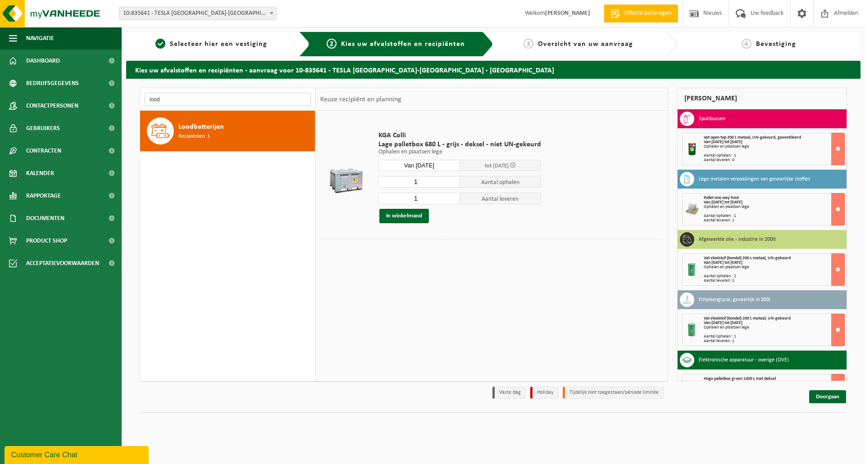
click at [239, 97] on input "lood" at bounding box center [228, 100] width 166 height 14
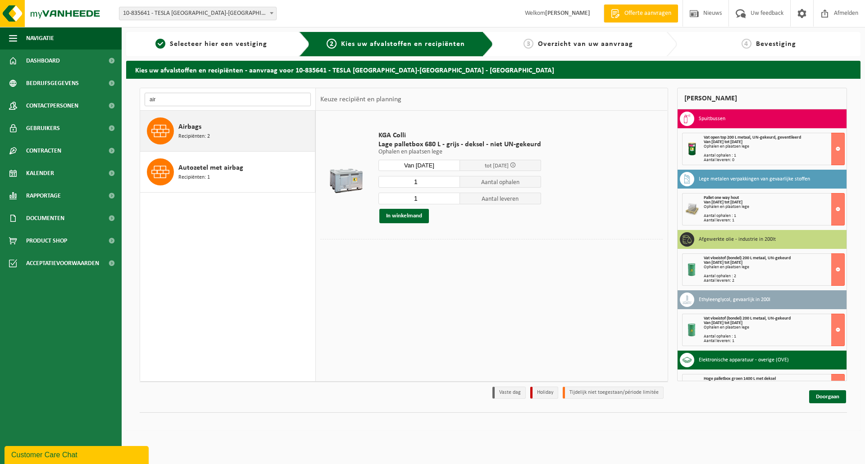
type input "air"
click at [231, 138] on div "Airbags Recipiënten: 2" at bounding box center [245, 131] width 134 height 27
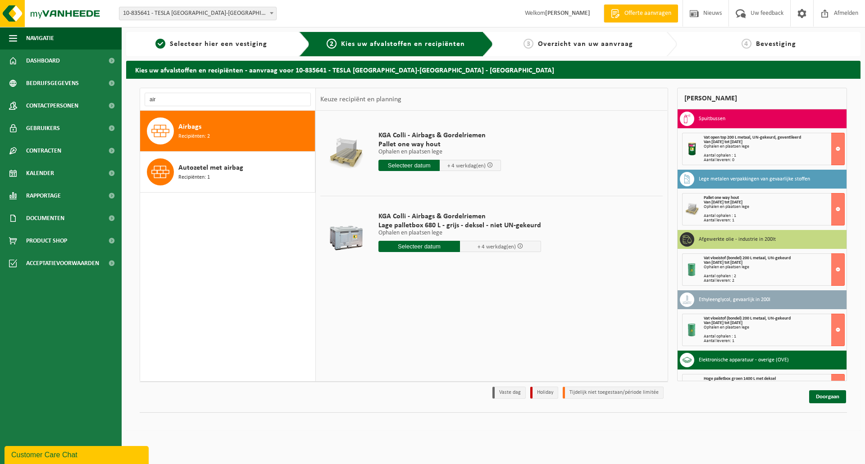
click at [414, 248] on input "text" at bounding box center [419, 246] width 82 height 11
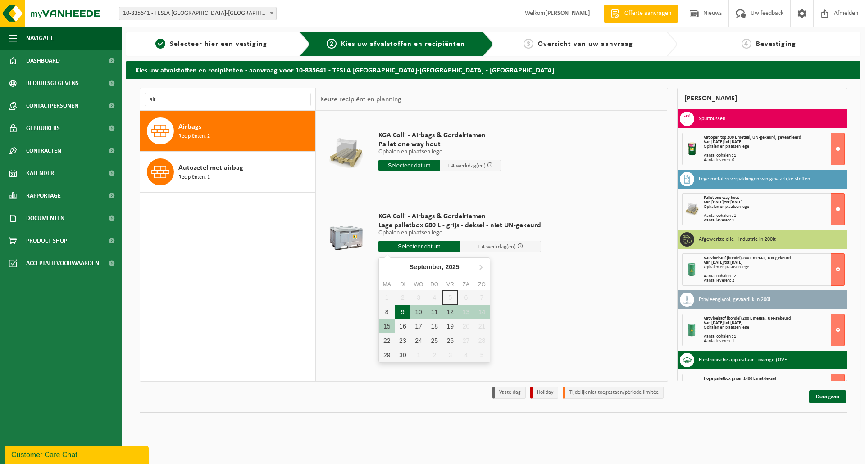
click at [405, 308] on div "9" at bounding box center [403, 312] width 16 height 14
type input "Van [DATE]"
type input "[DATE]"
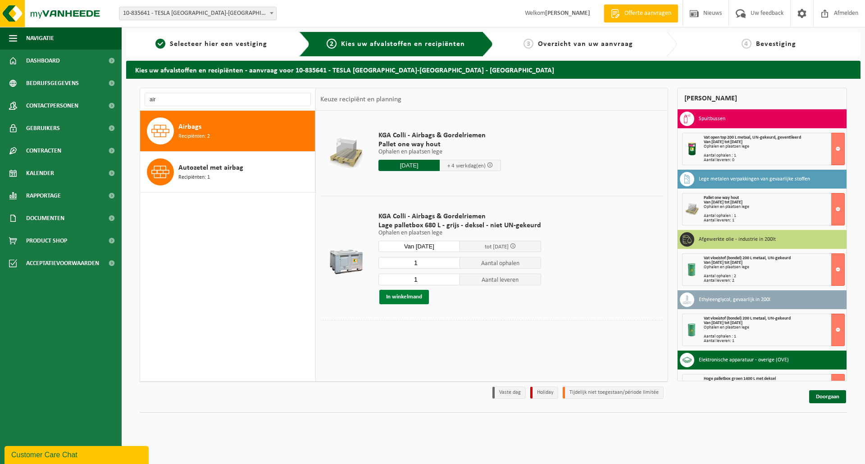
click at [413, 296] on button "In winkelmand" at bounding box center [404, 297] width 50 height 14
click at [818, 396] on link "Doorgaan" at bounding box center [827, 397] width 37 height 13
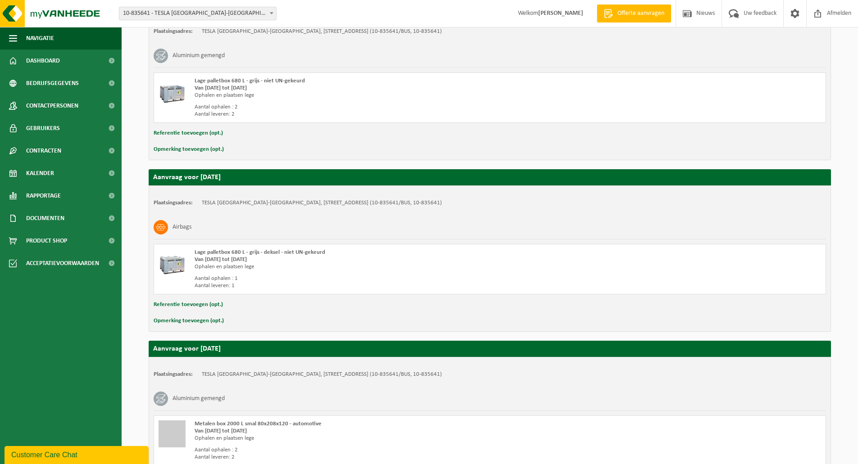
scroll to position [1376, 0]
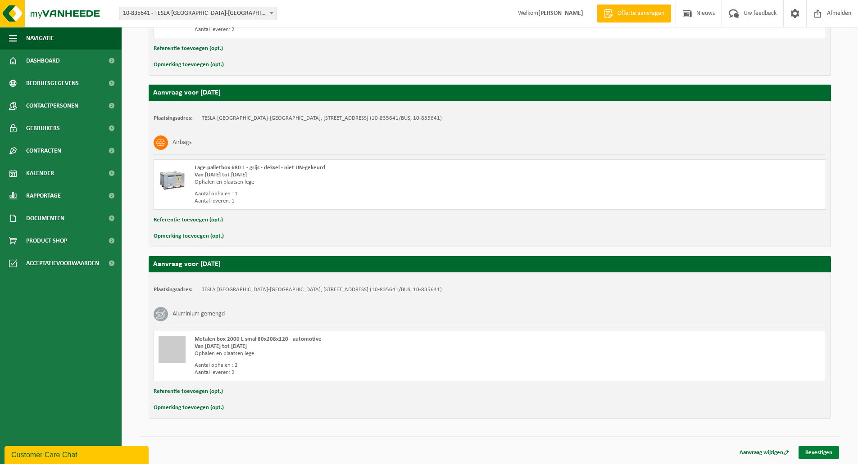
click at [814, 458] on link "Bevestigen" at bounding box center [819, 452] width 41 height 13
